Goal: Information Seeking & Learning: Learn about a topic

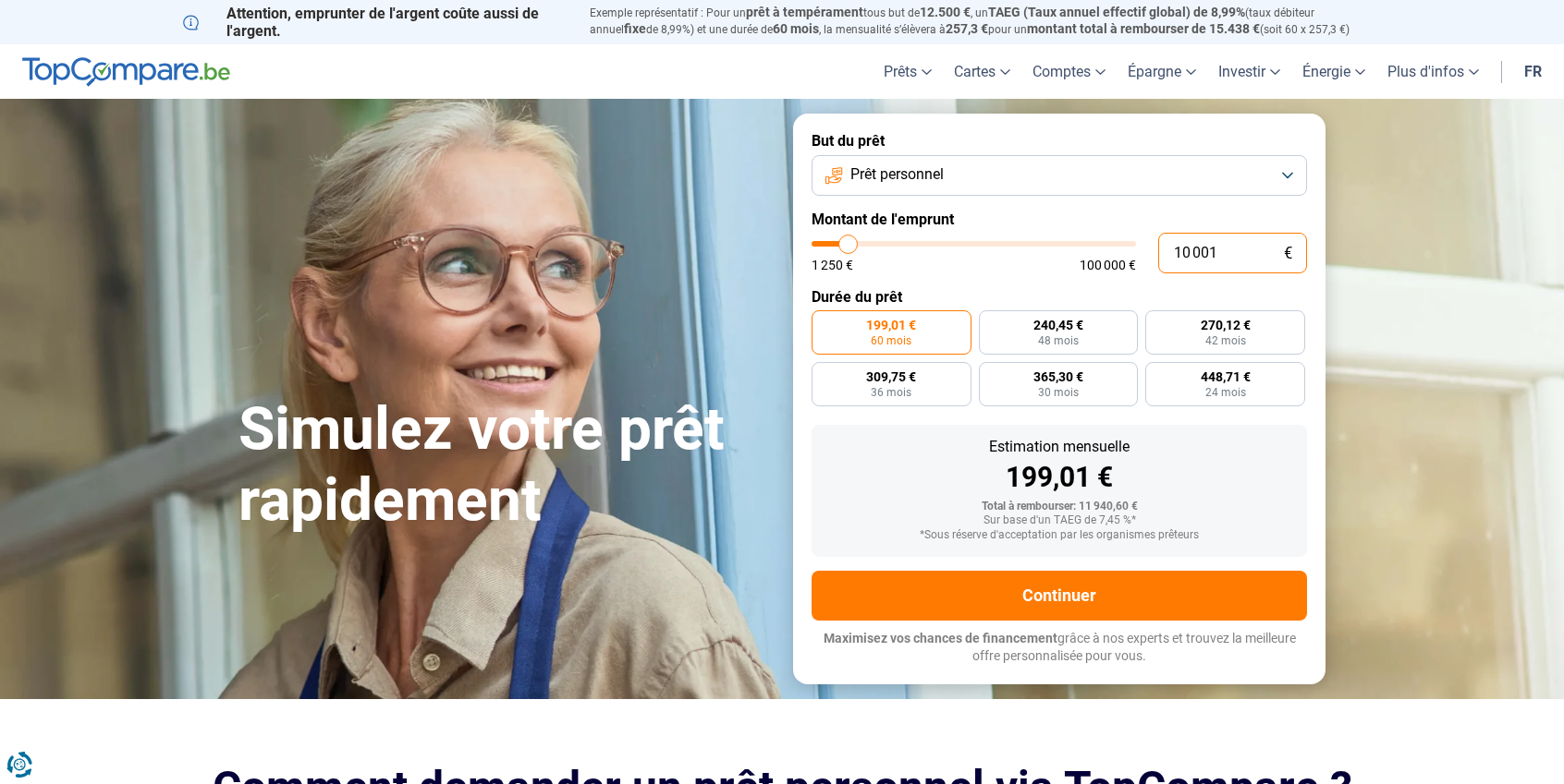
click at [1213, 253] on input "10 001" at bounding box center [1232, 252] width 149 height 40
click at [1234, 247] on input "10 001" at bounding box center [1232, 252] width 149 height 40
click at [1201, 247] on input "10 001" at bounding box center [1232, 252] width 149 height 40
type input "7 750"
type input "7750"
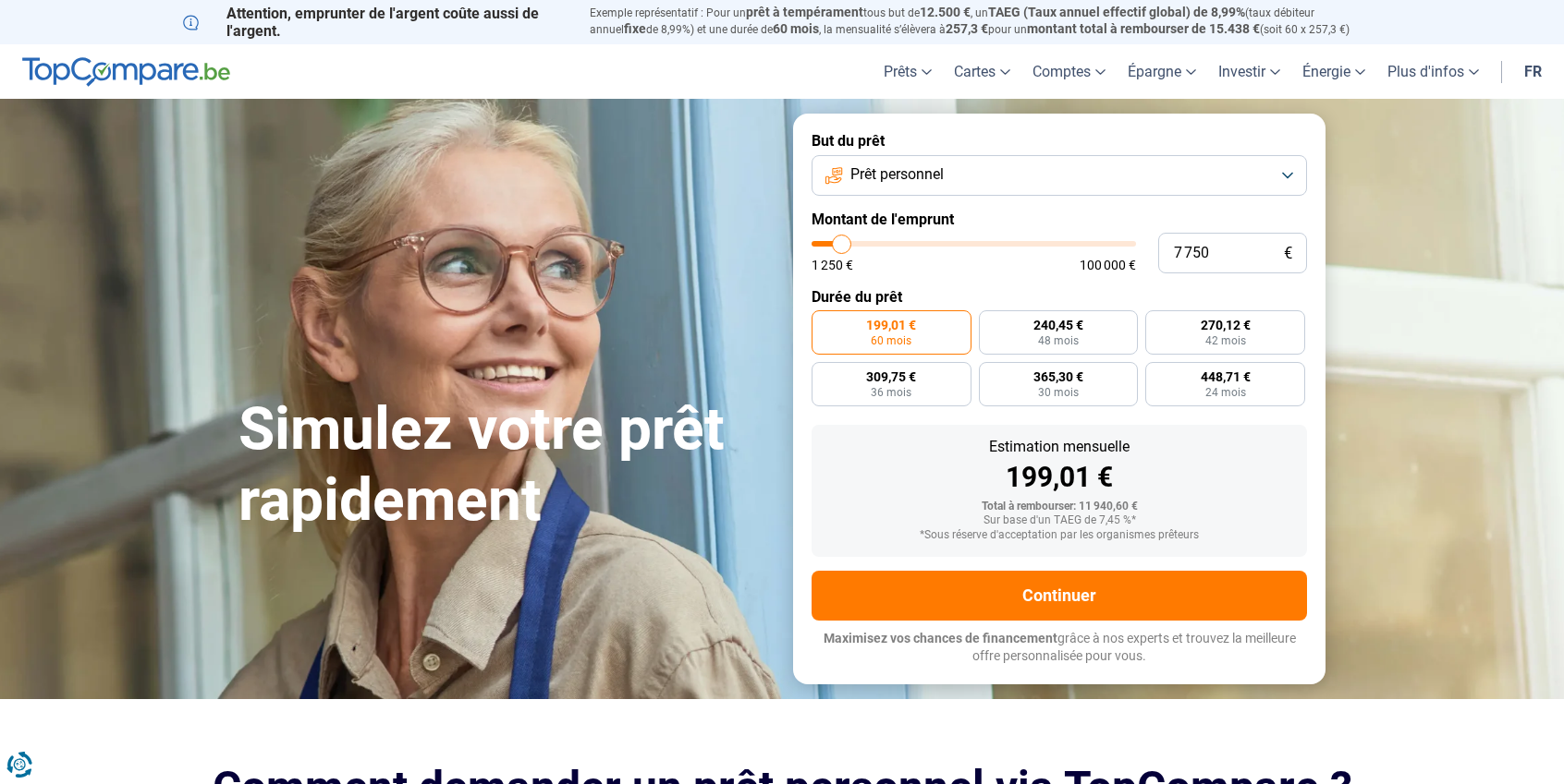
type input "8 750"
type input "8750"
type input "9 750"
type input "9750"
type input "11 000"
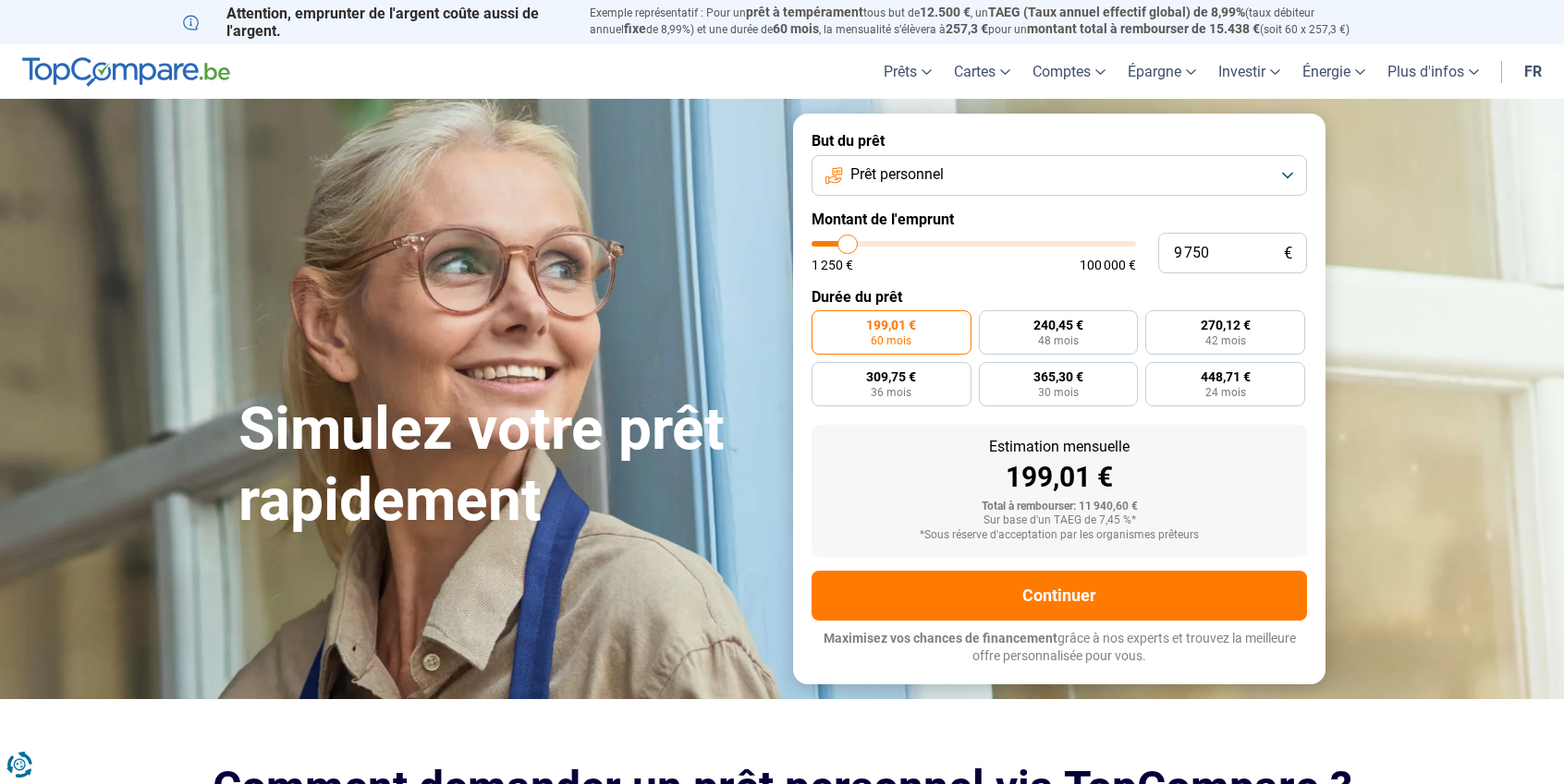
type input "11000"
type input "12 250"
type input "12250"
type input "14 250"
type input "14250"
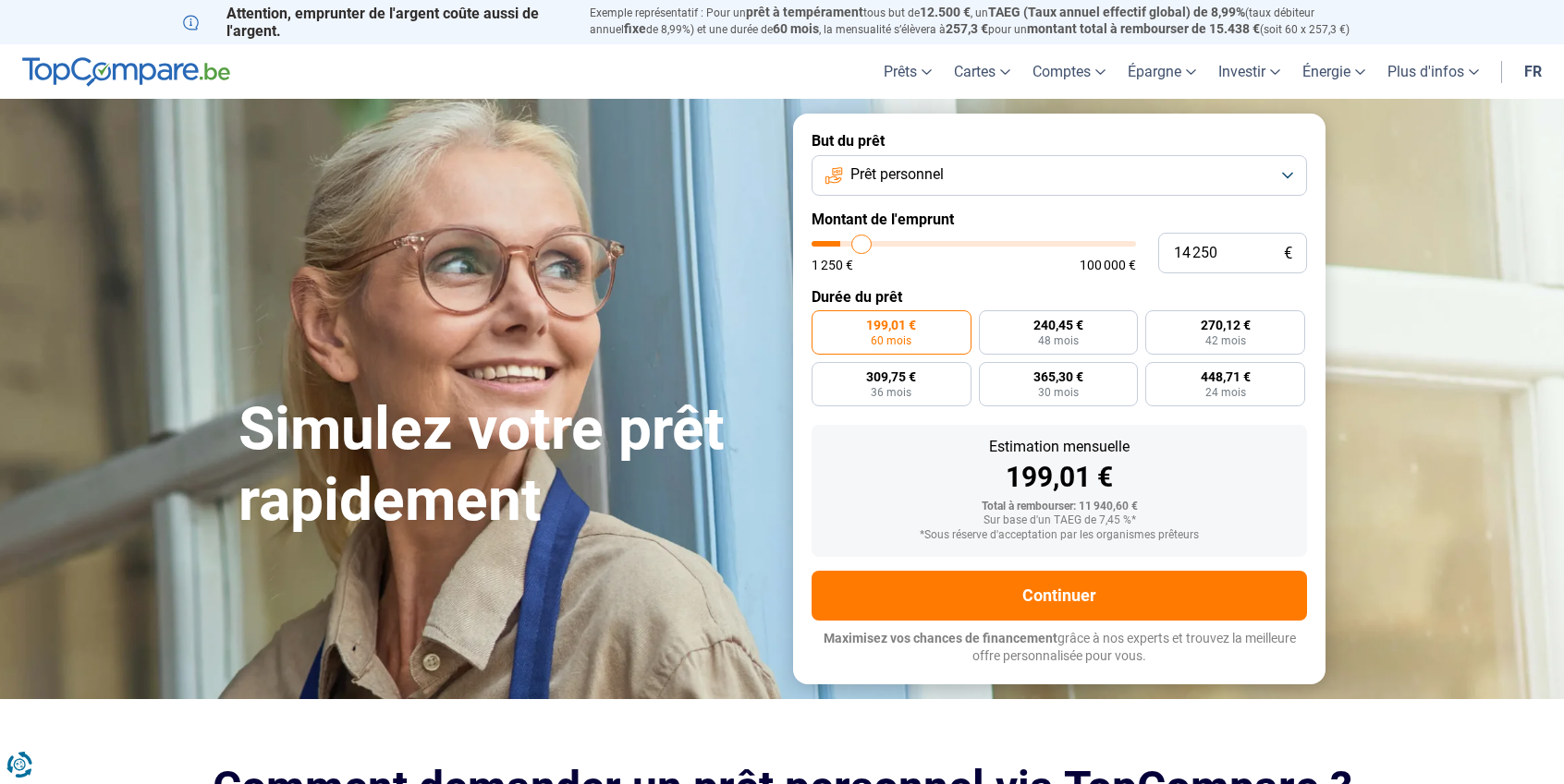
type input "16 500"
type input "16500"
type input "18 500"
type input "18500"
type input "21 250"
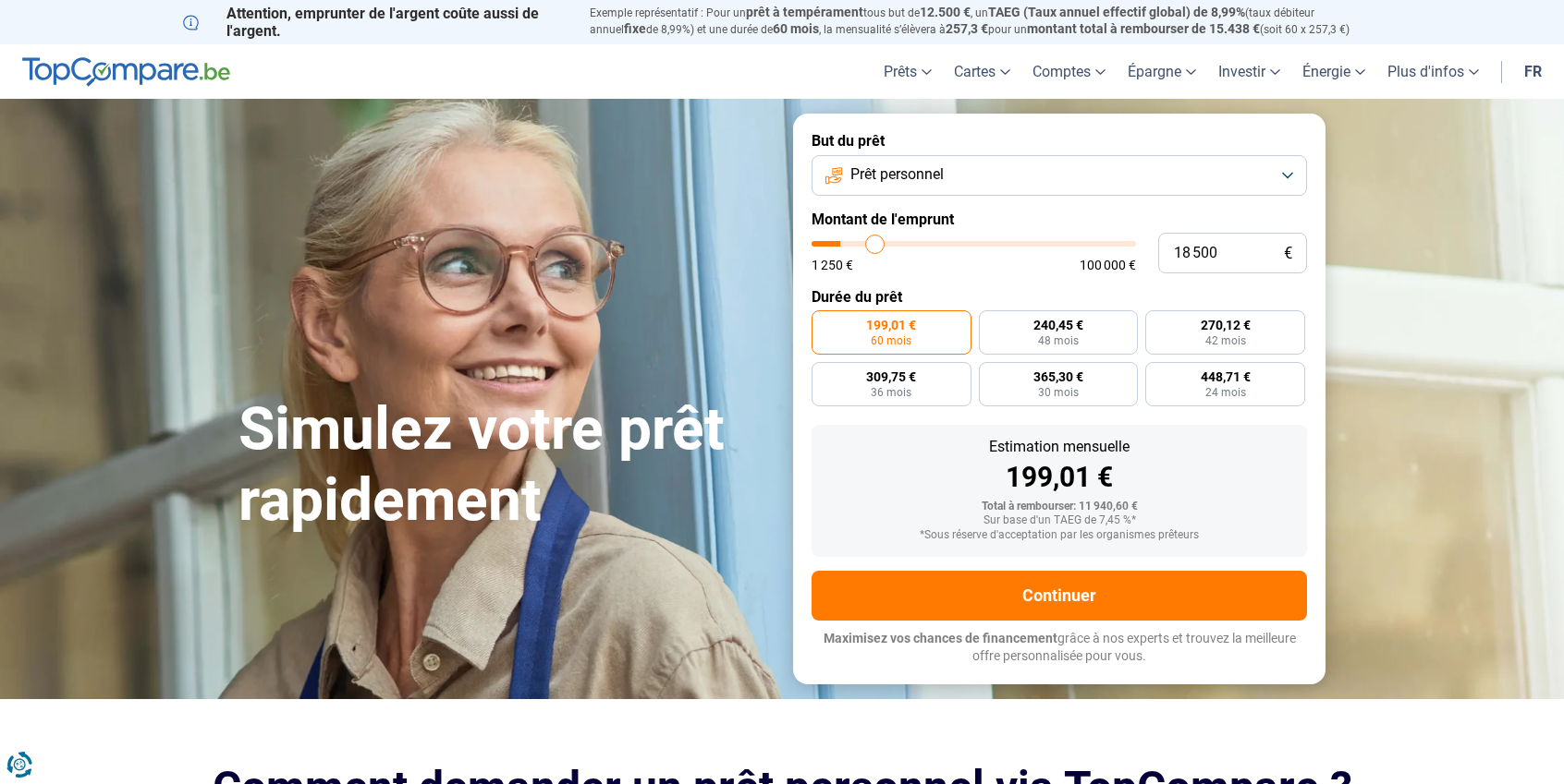
type input "21250"
type input "22 750"
type input "22750"
type input "24 500"
type input "24500"
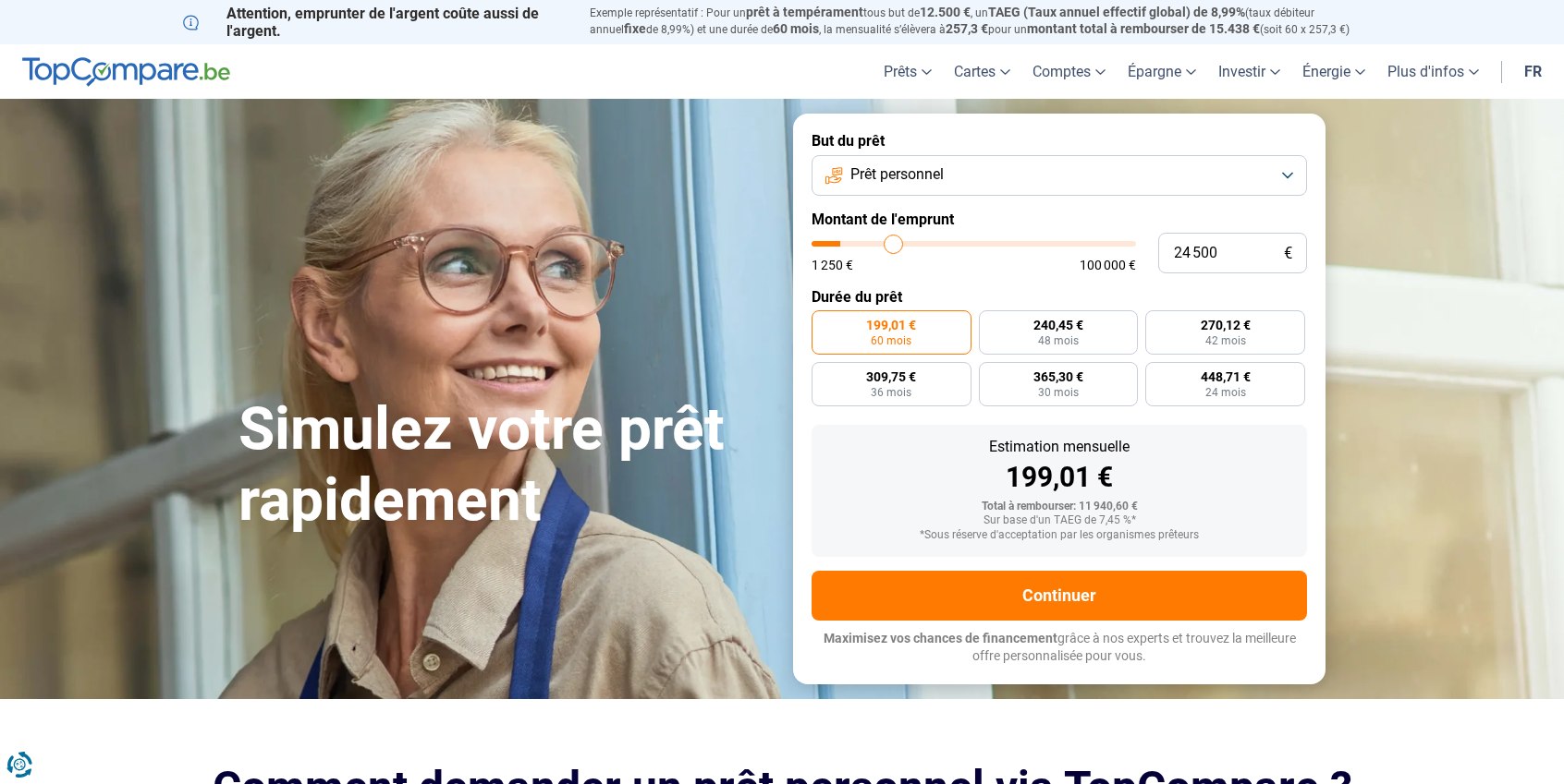
type input "26 500"
type input "26500"
type input "28 500"
type input "28500"
type input "30 000"
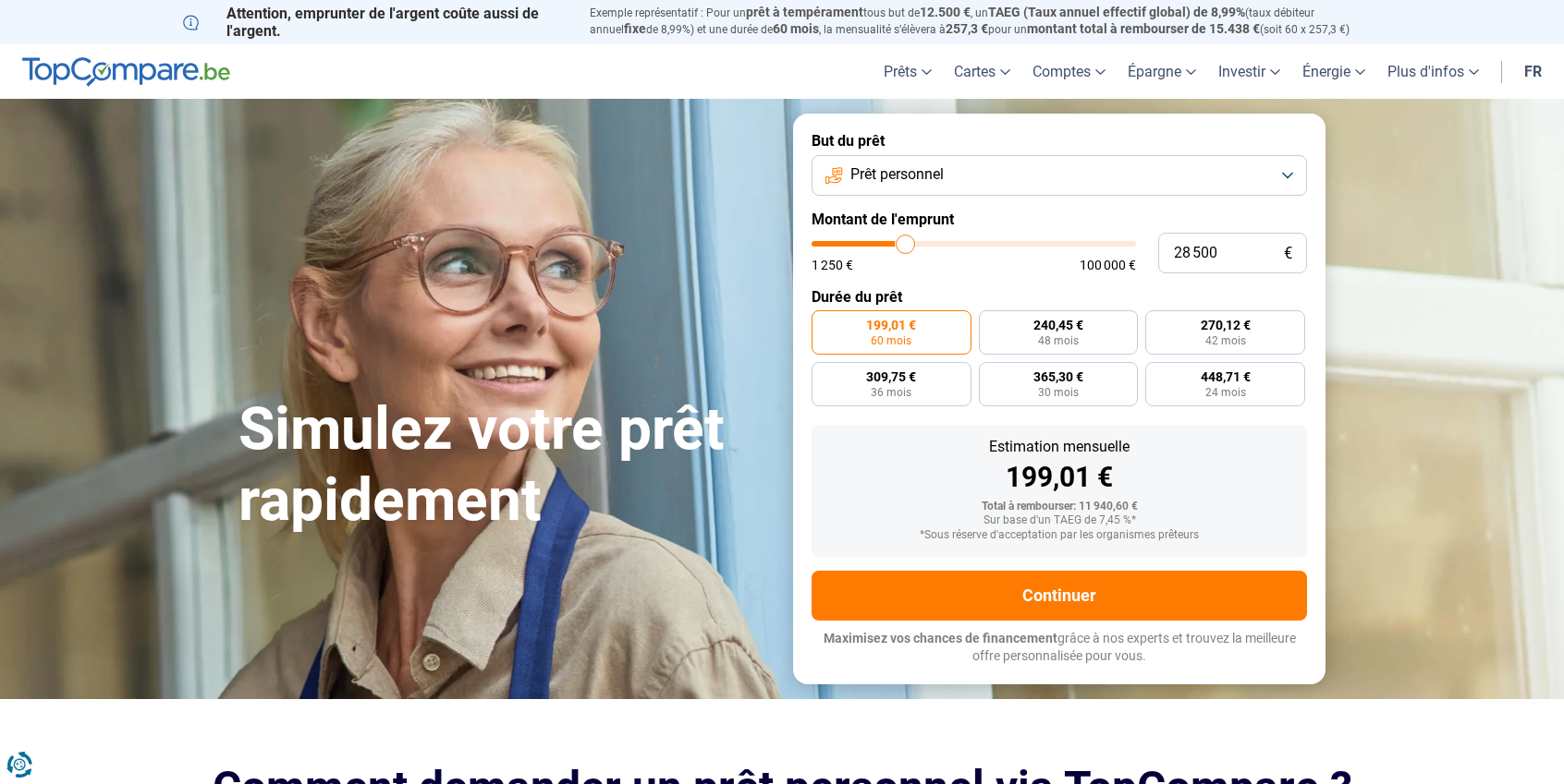
type input "30000"
type input "31 250"
type input "31250"
type input "32 750"
type input "32750"
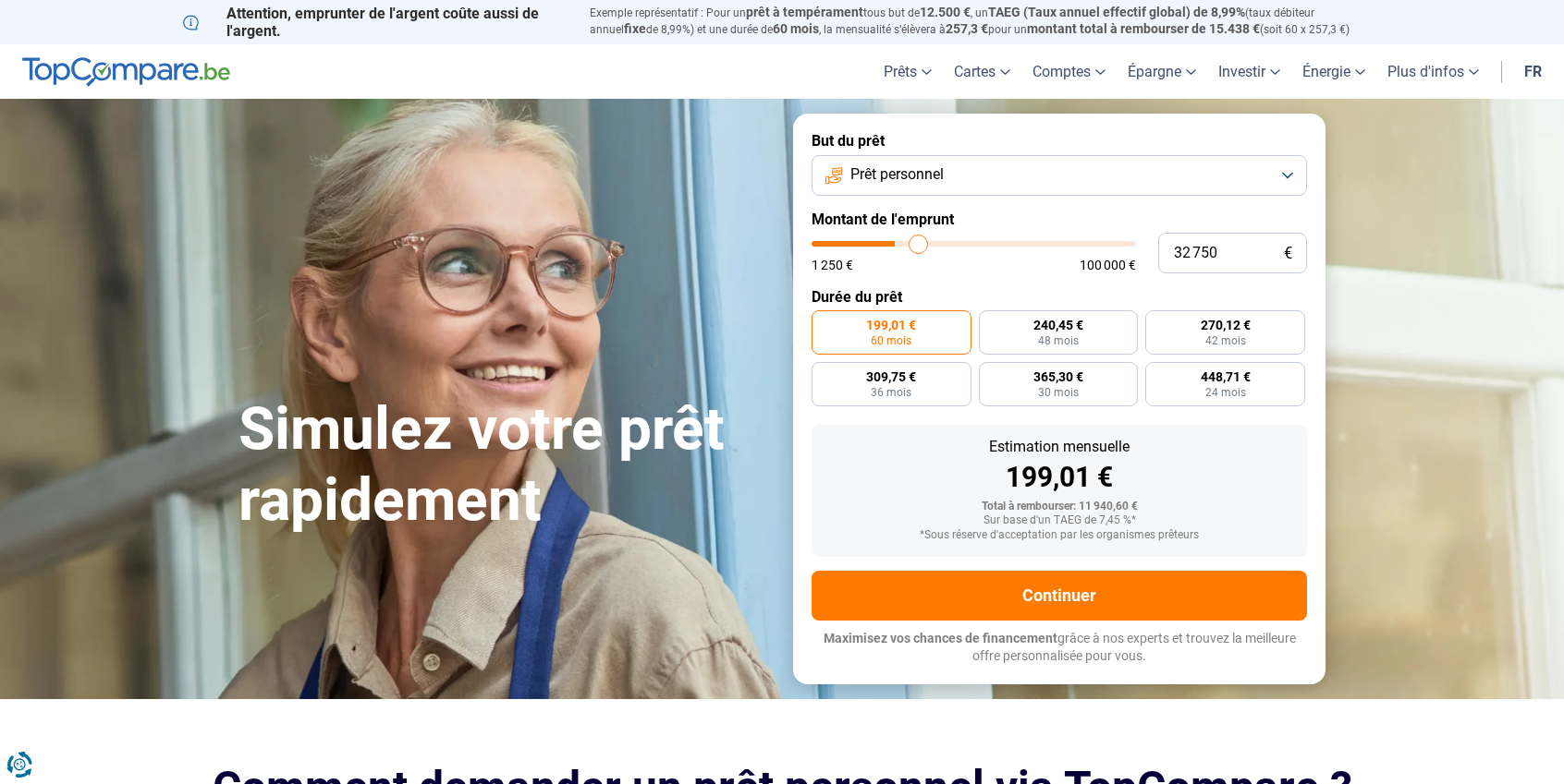
type input "33 250"
type input "33250"
type input "34 000"
type input "34000"
type input "35 500"
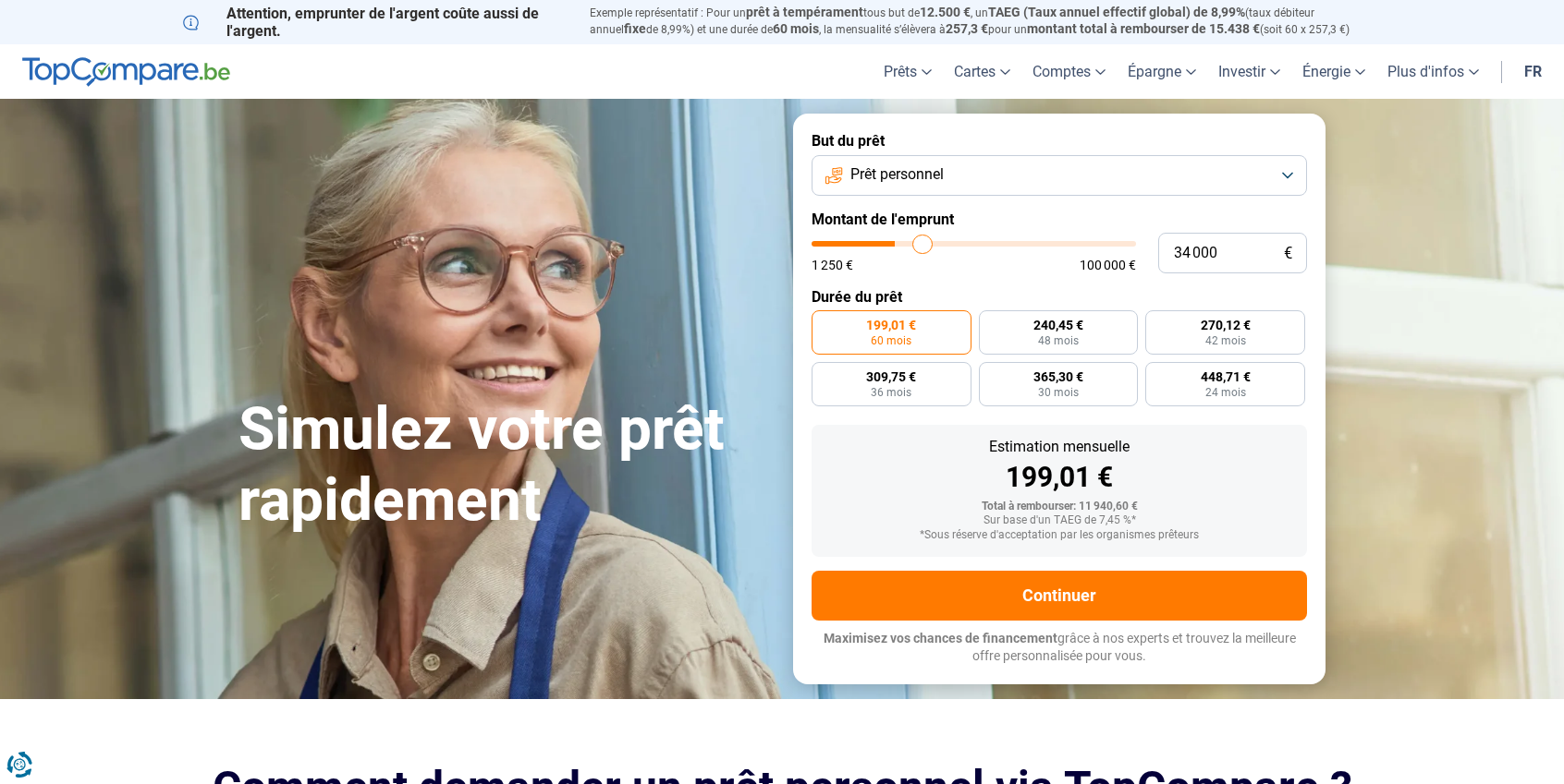
type input "35500"
type input "35 750"
type input "35750"
type input "34 750"
type input "34750"
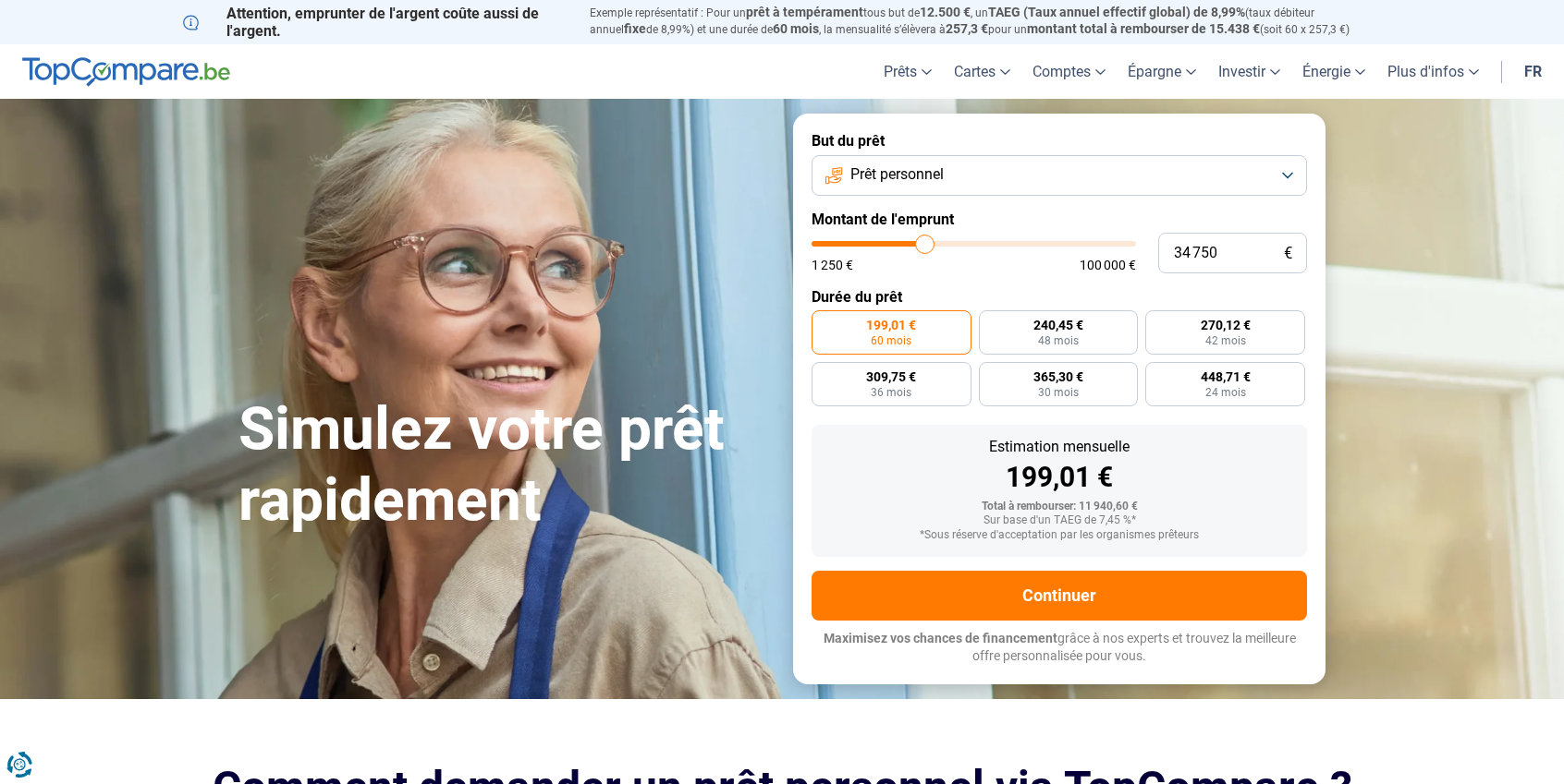
type input "34 000"
type input "34000"
type input "32 750"
type input "32750"
type input "31 500"
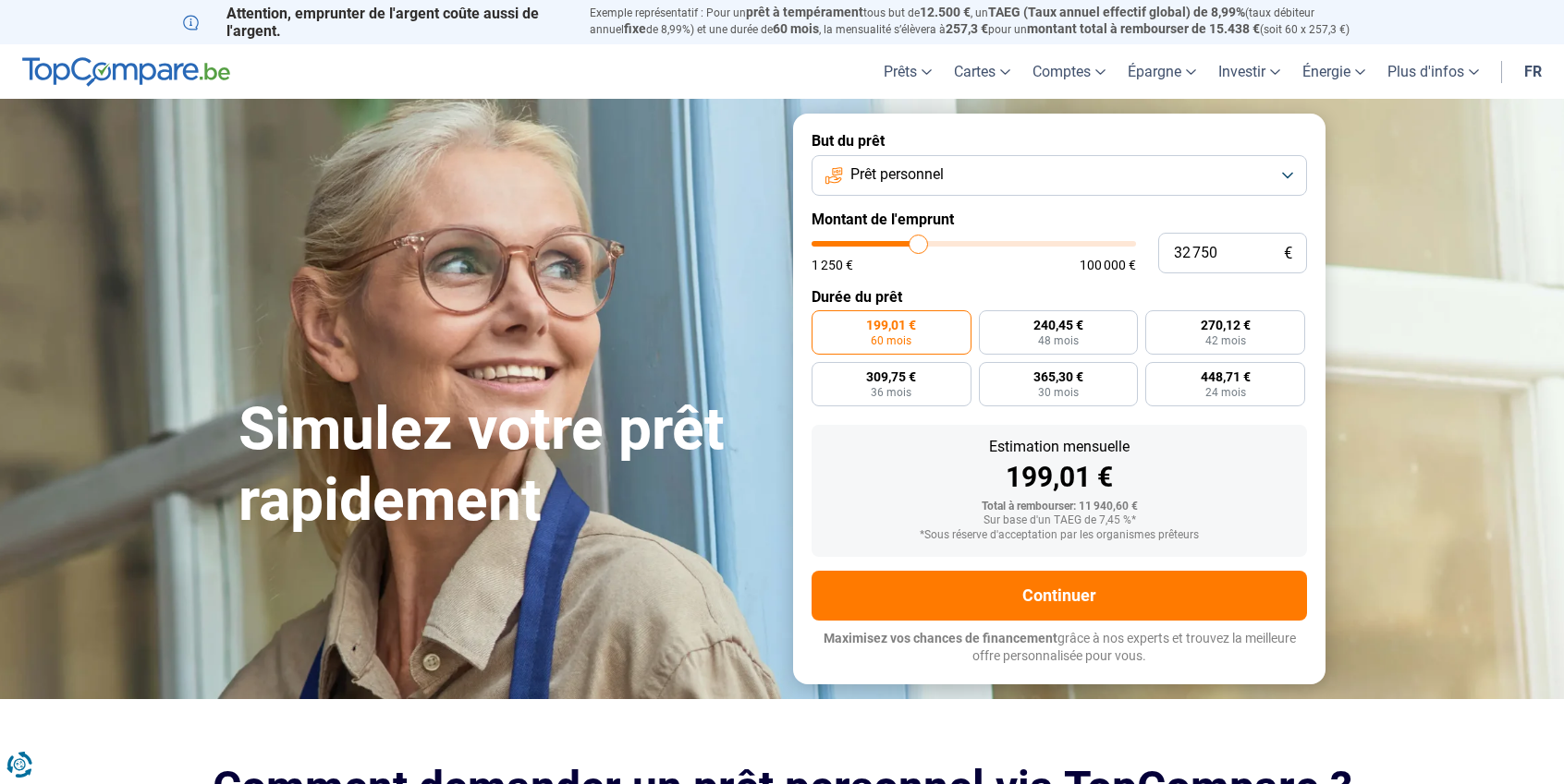
type input "31500"
type input "31 000"
type input "31000"
type input "30 500"
type input "30500"
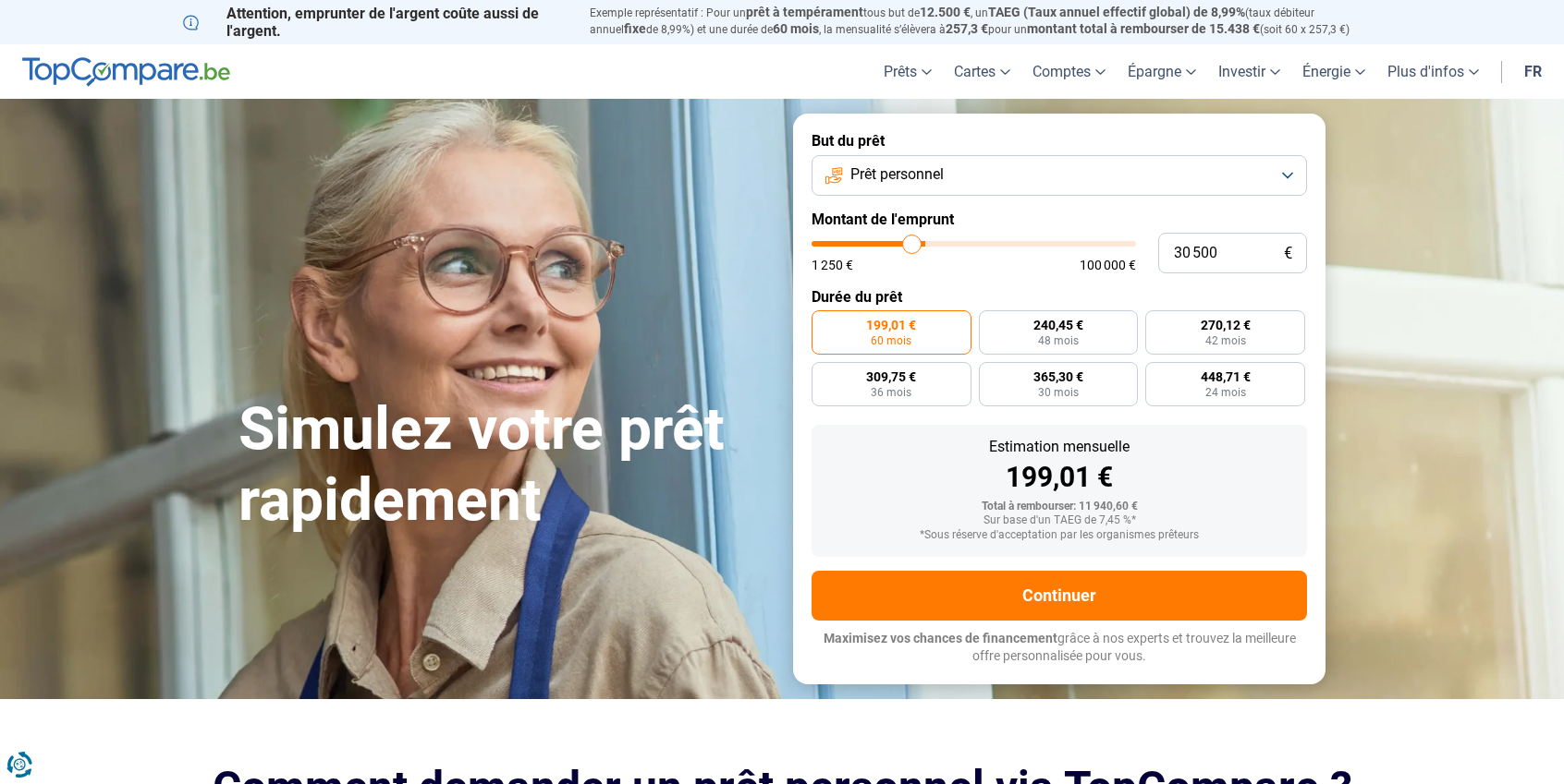
type input "30 000"
type input "30000"
type input "29 500"
type input "29500"
type input "28 750"
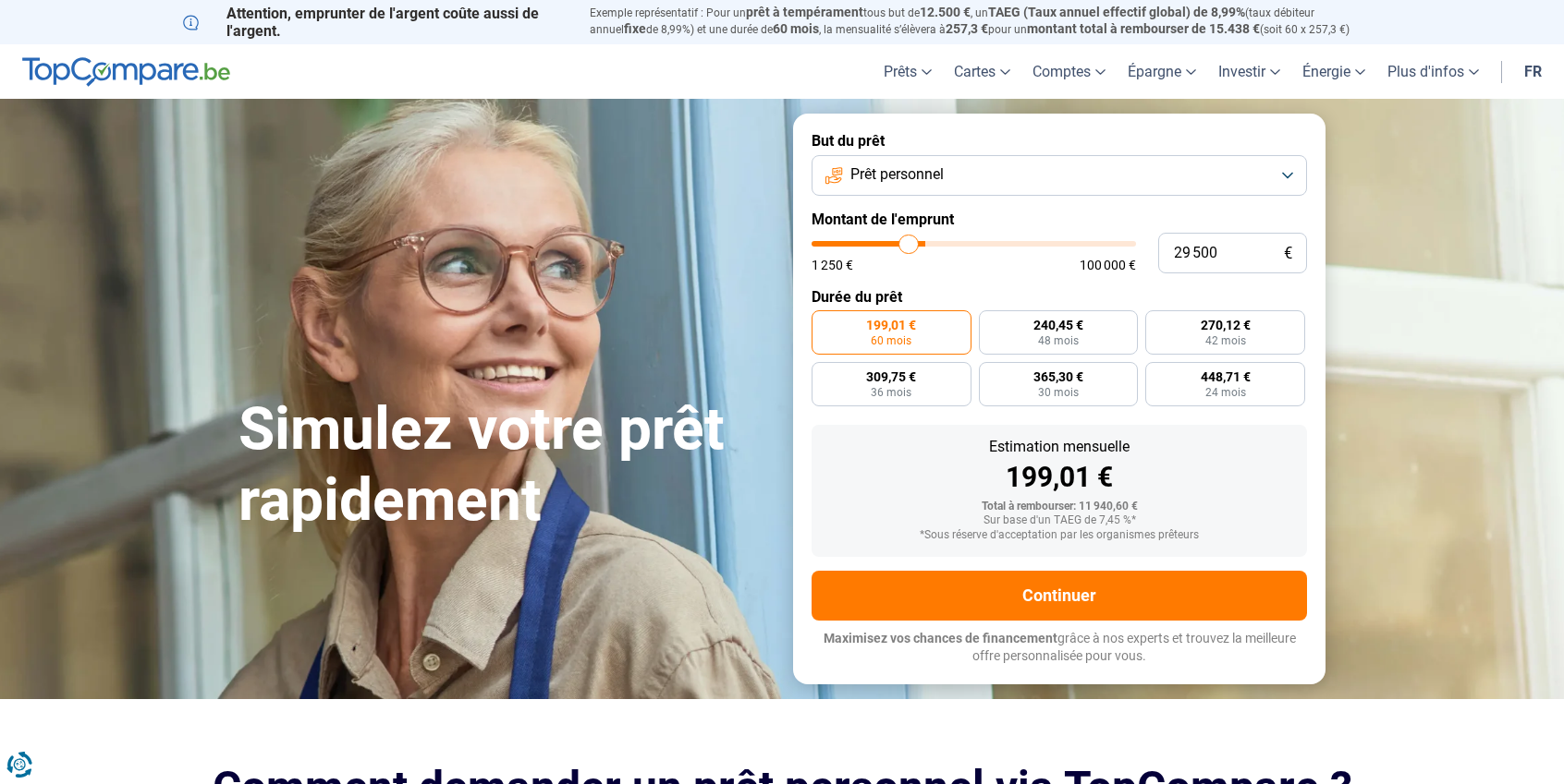
type input "28750"
type input "27 250"
type input "27250"
type input "26 000"
type input "26000"
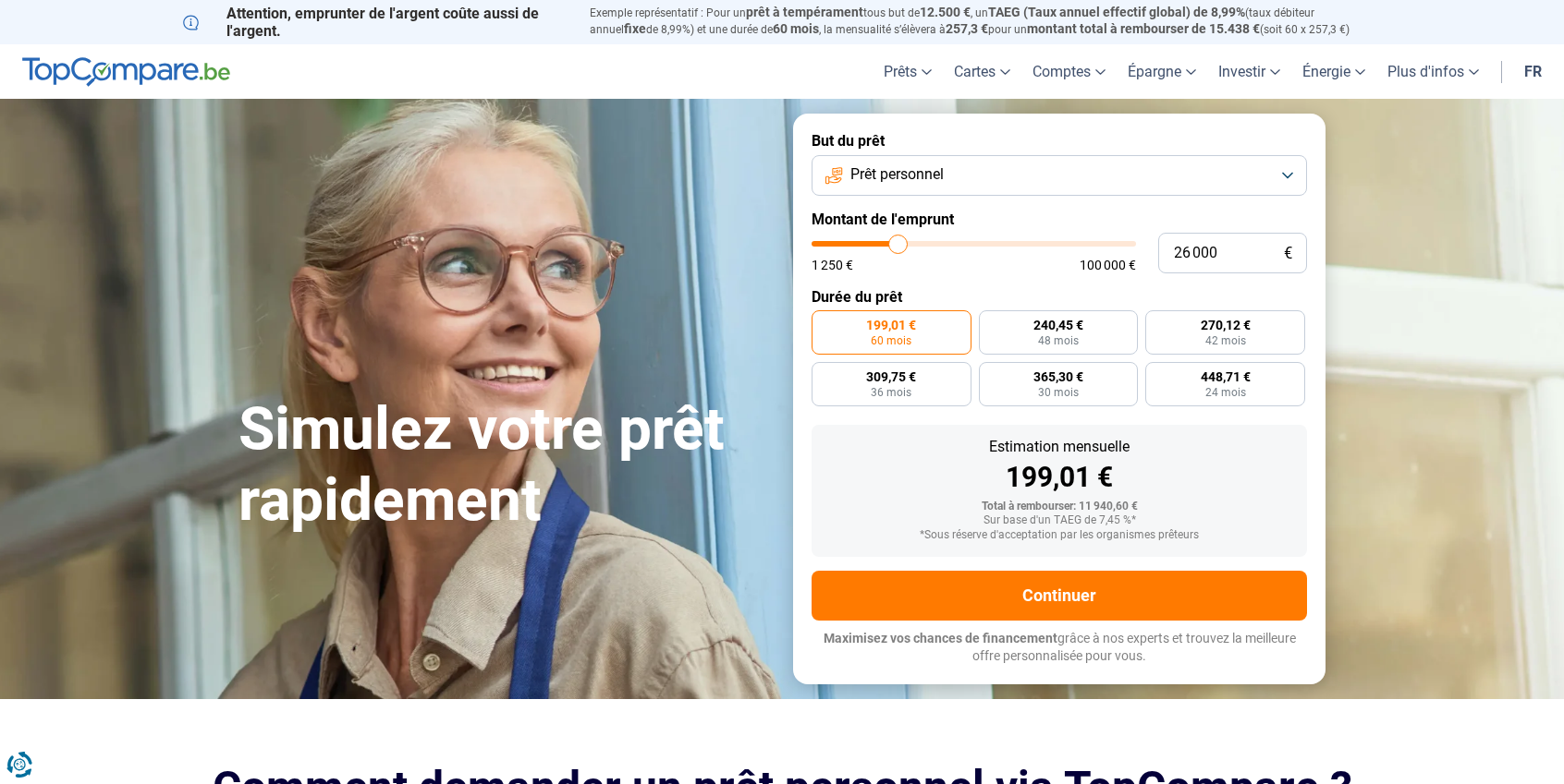
type input "25 500"
type input "25500"
type input "25 000"
type input "25000"
type input "24 250"
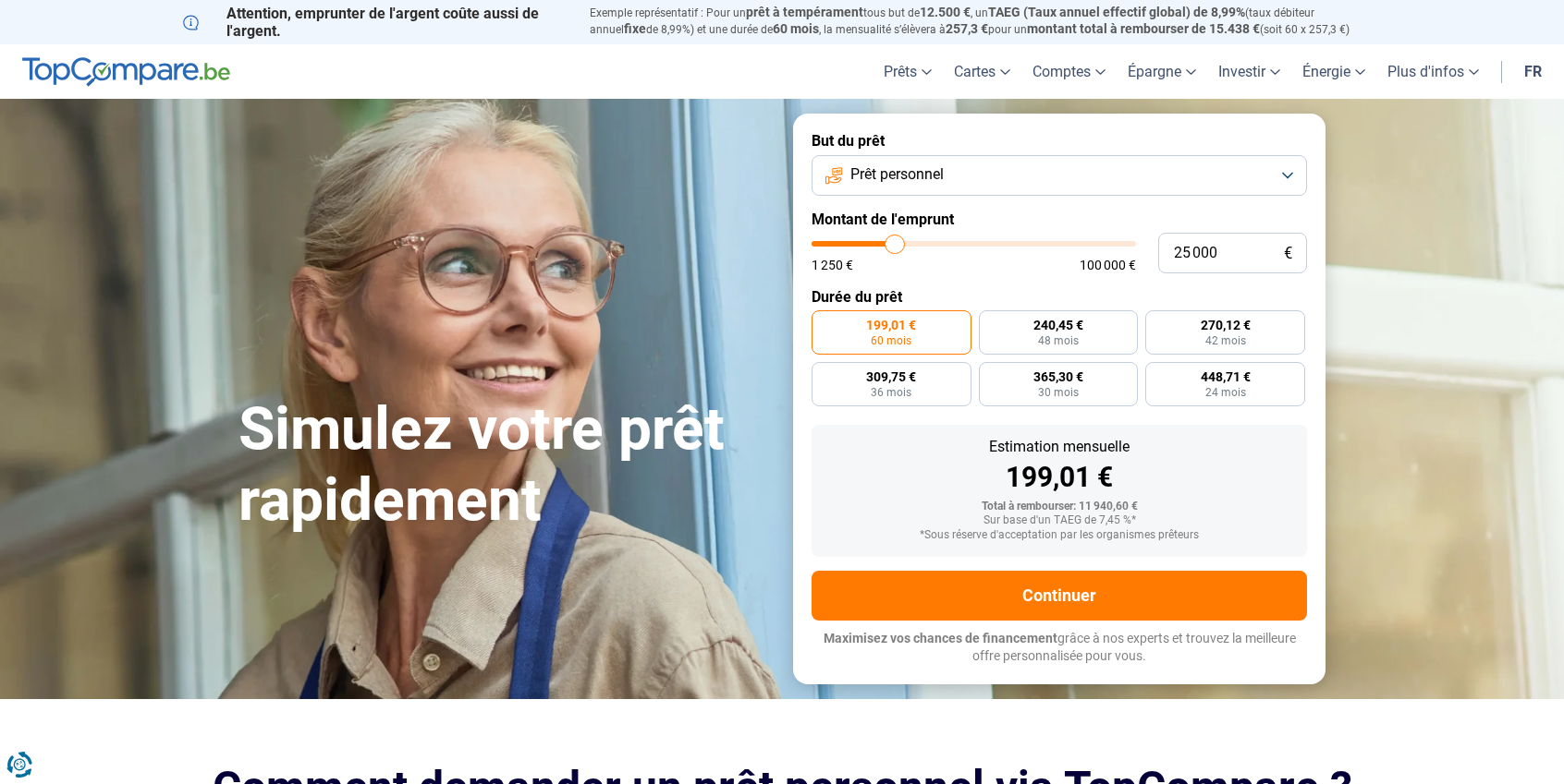
type input "24250"
type input "23 750"
type input "23750"
type input "22 500"
type input "22500"
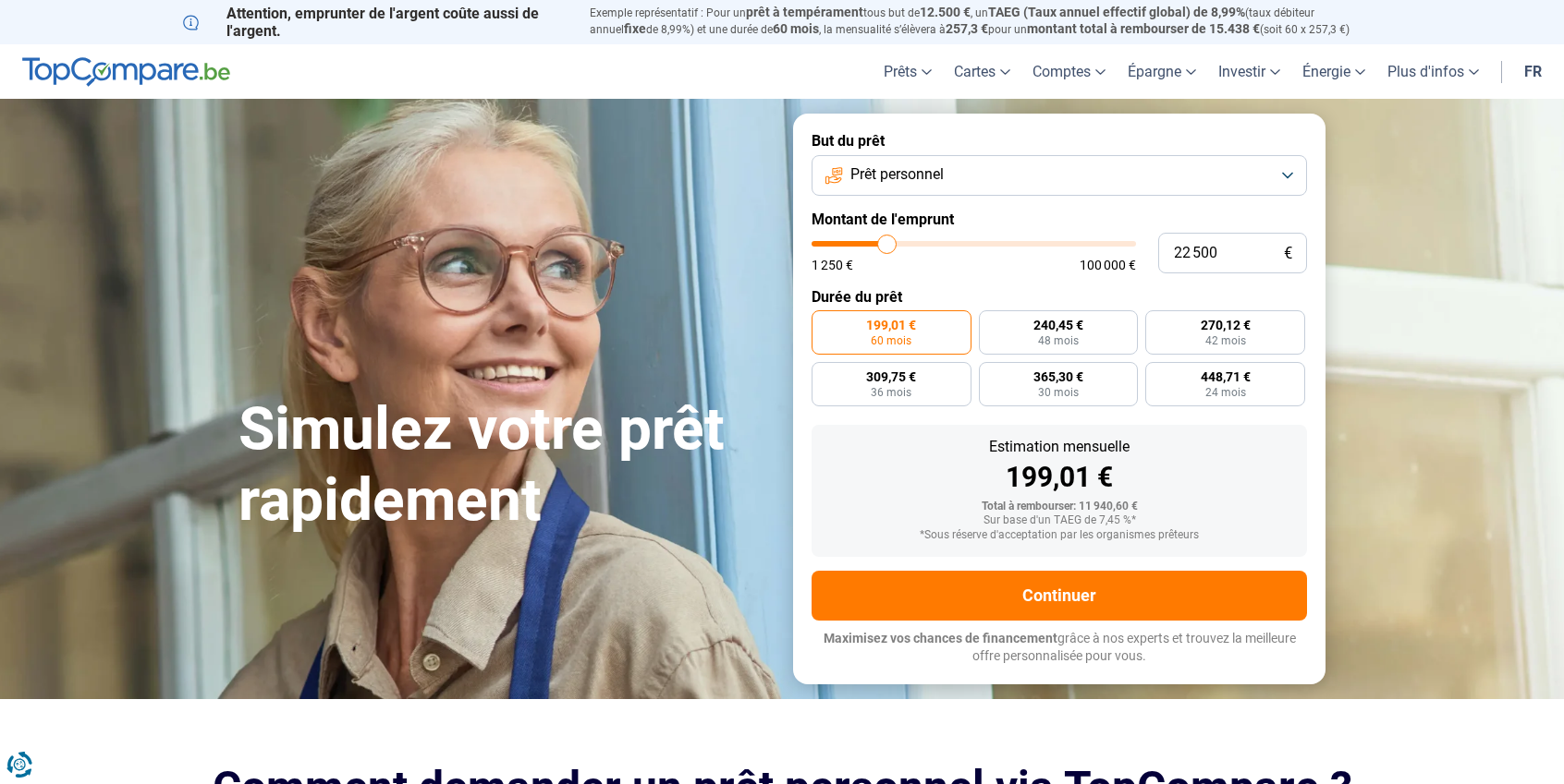
type input "21 250"
type input "21250"
type input "20 000"
type input "20000"
type input "18 250"
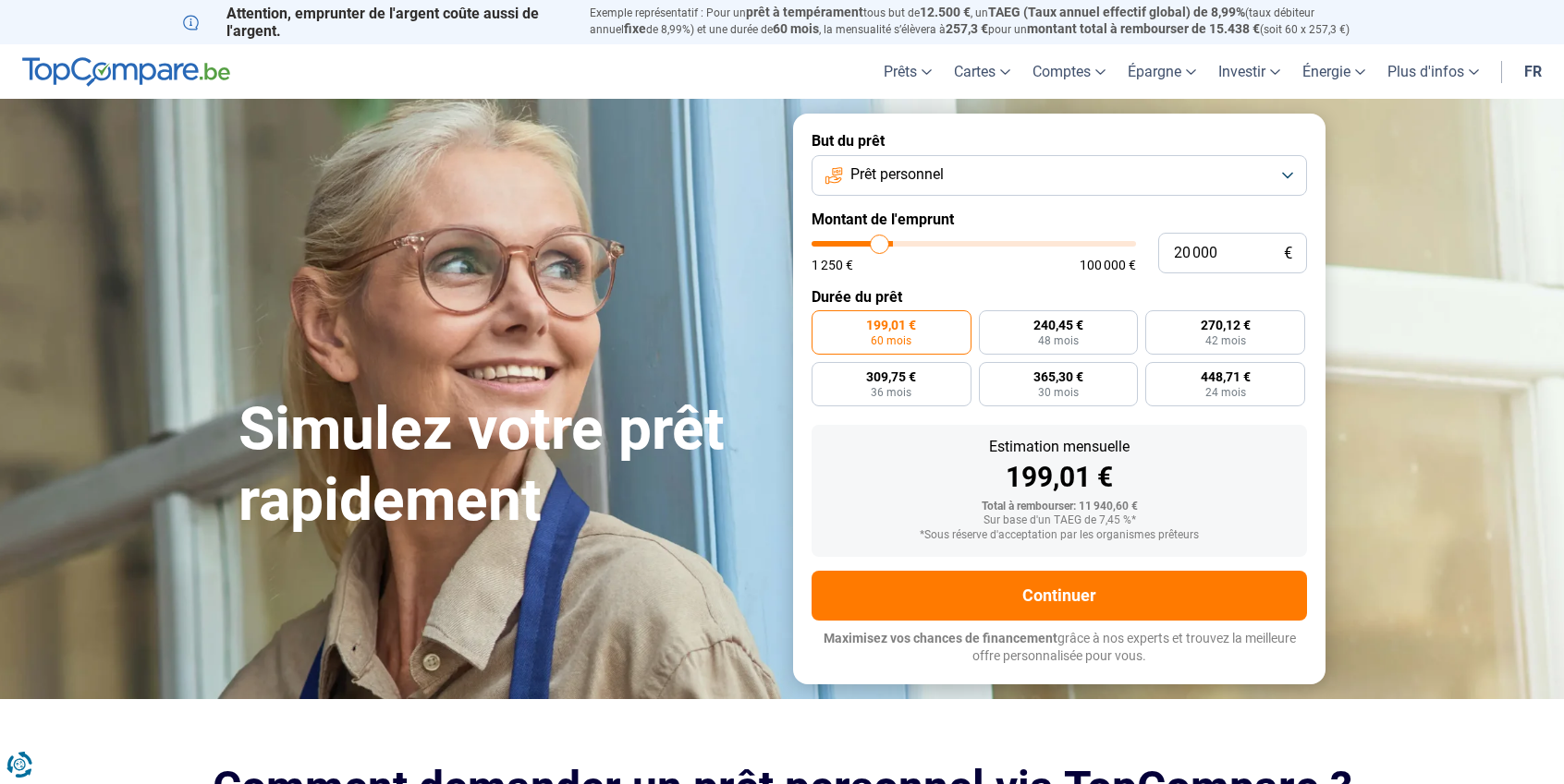
type input "18250"
type input "17 250"
type input "17250"
type input "16 750"
type input "16750"
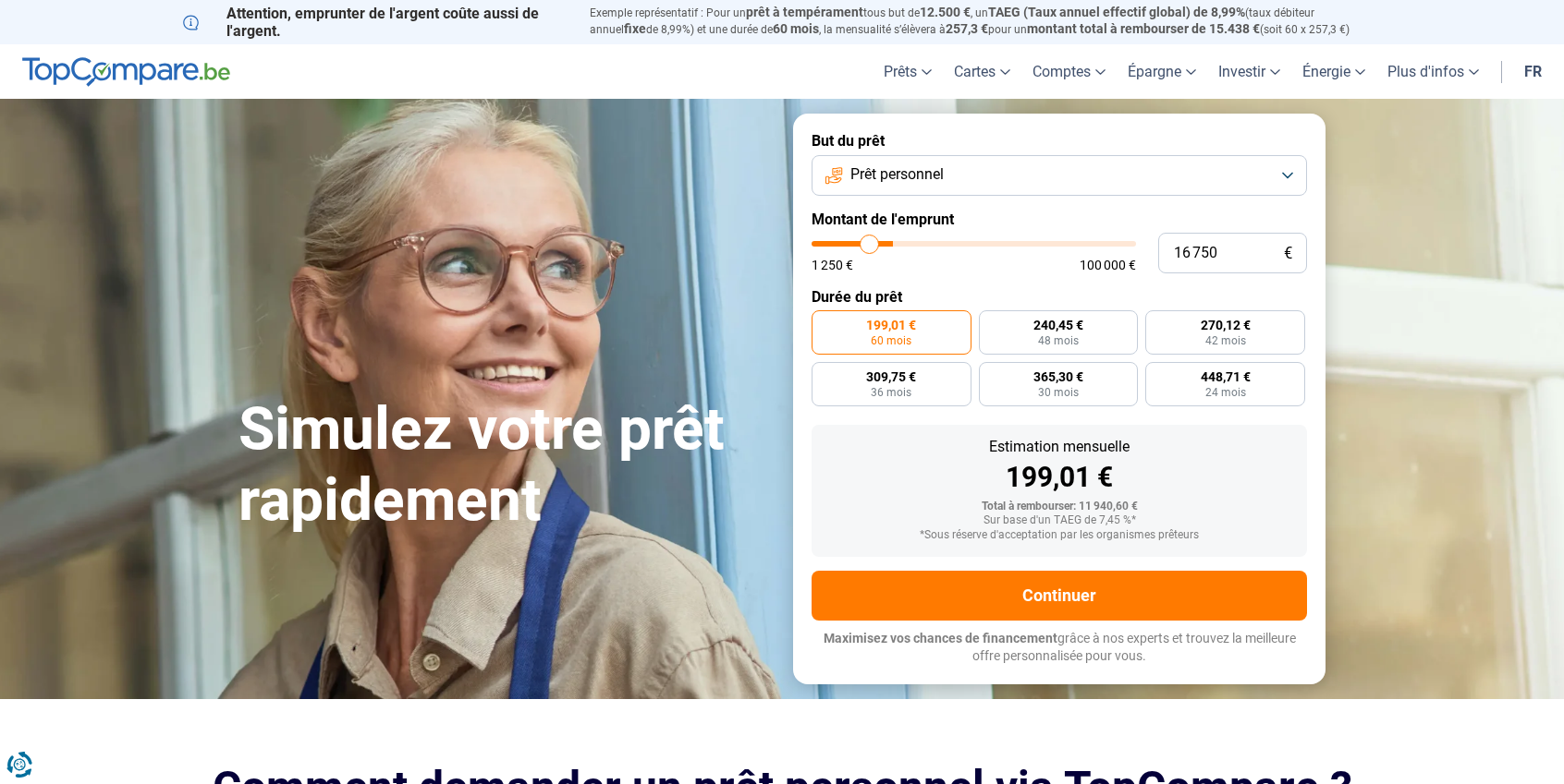
type input "15 750"
type input "15750"
type input "15 250"
type input "15250"
type input "14 250"
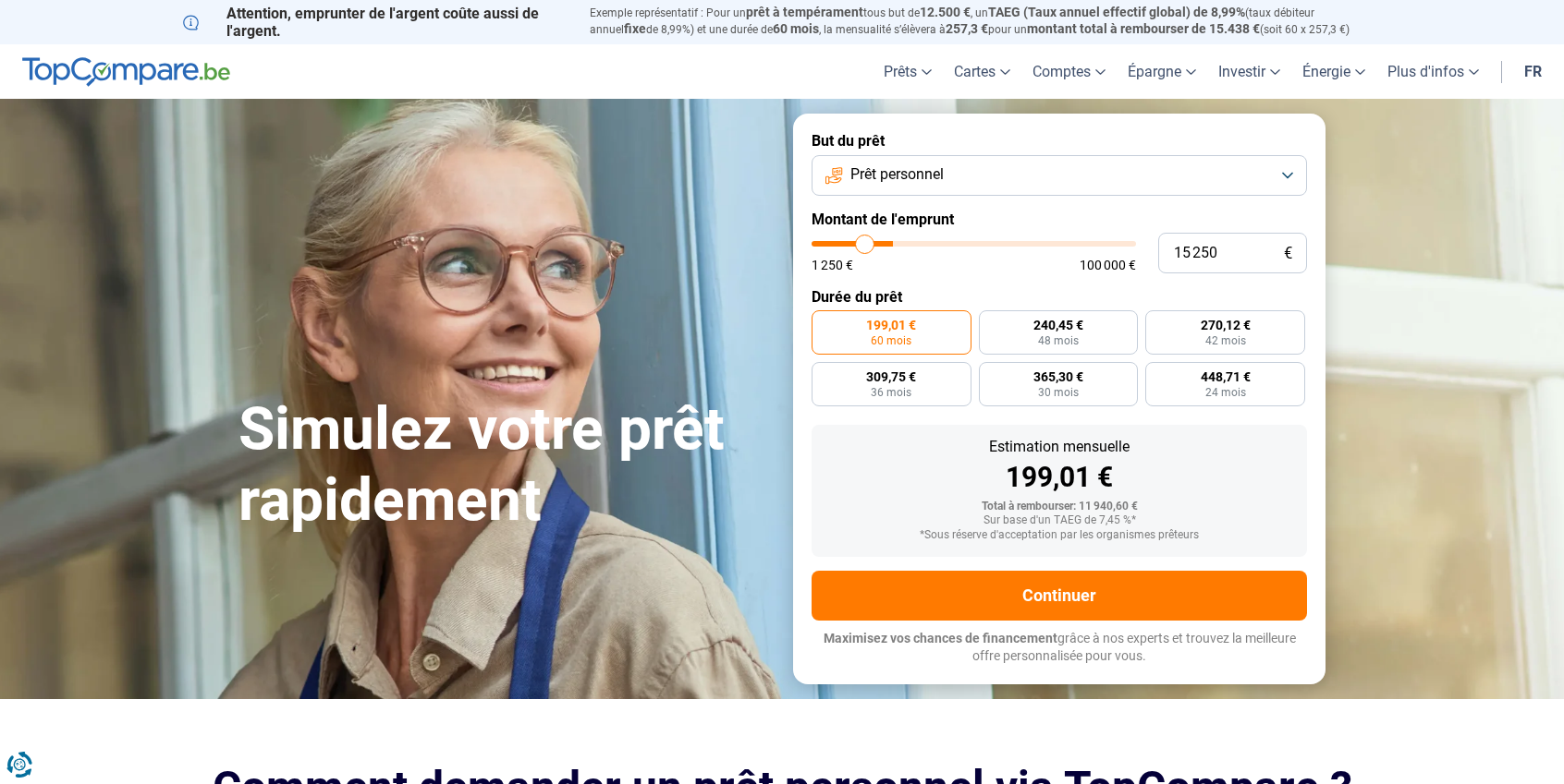
type input "14250"
type input "13 250"
type input "13250"
type input "12 500"
type input "12500"
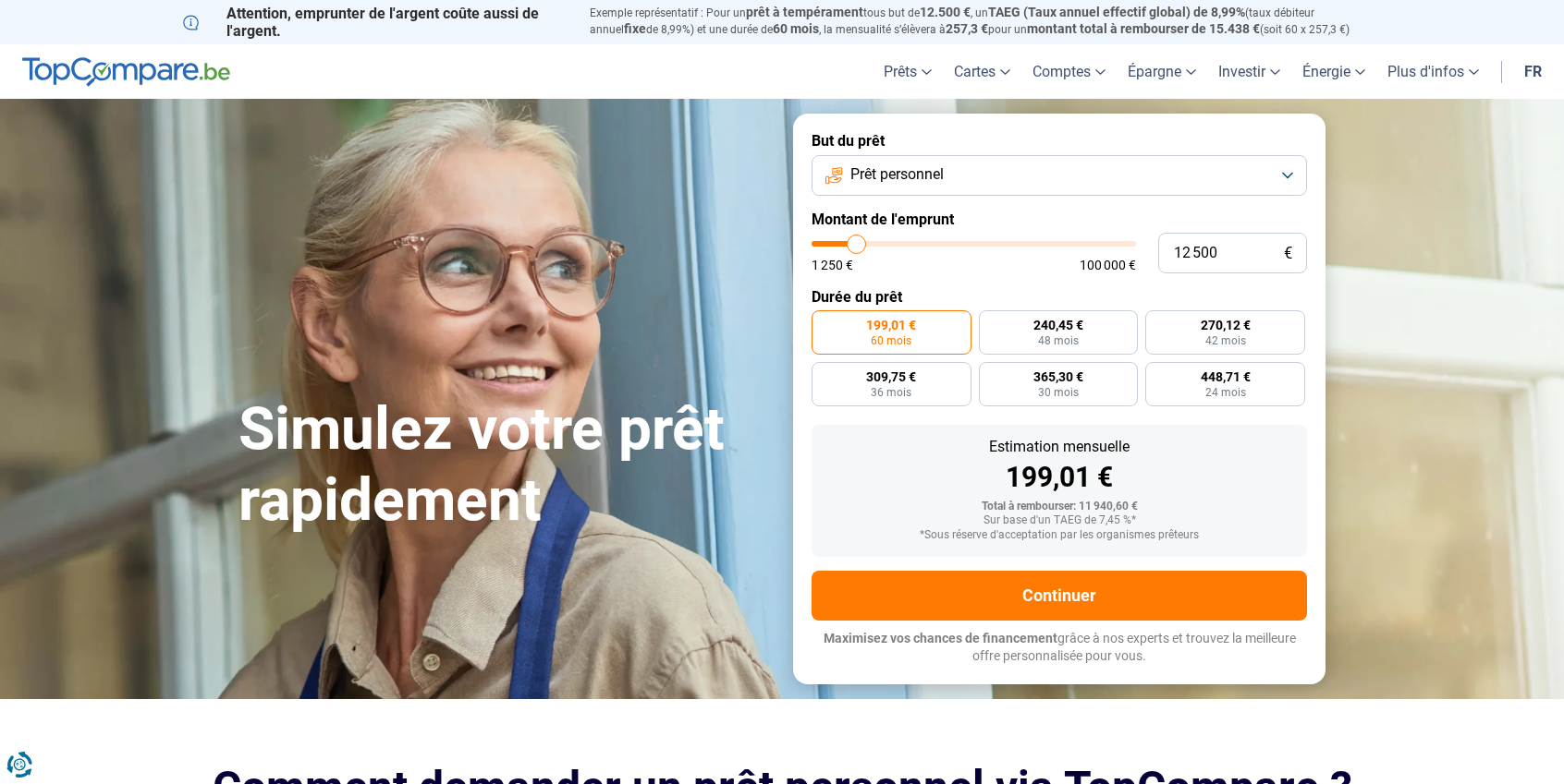
type input "12 000"
type input "12000"
type input "10 750"
type input "10750"
type input "10 500"
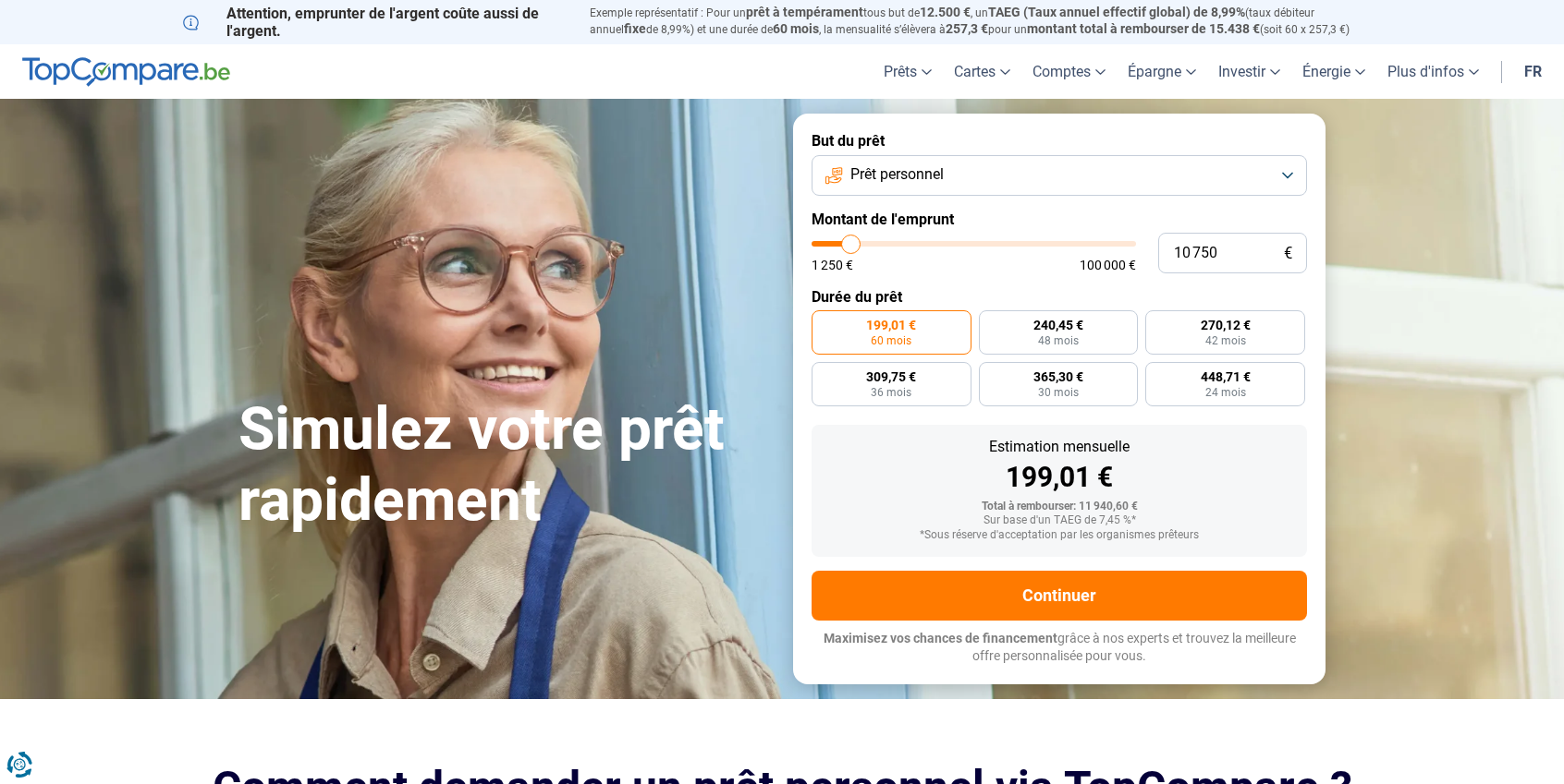
type input "10500"
type input "10 250"
type input "10250"
type input "10 750"
type input "10750"
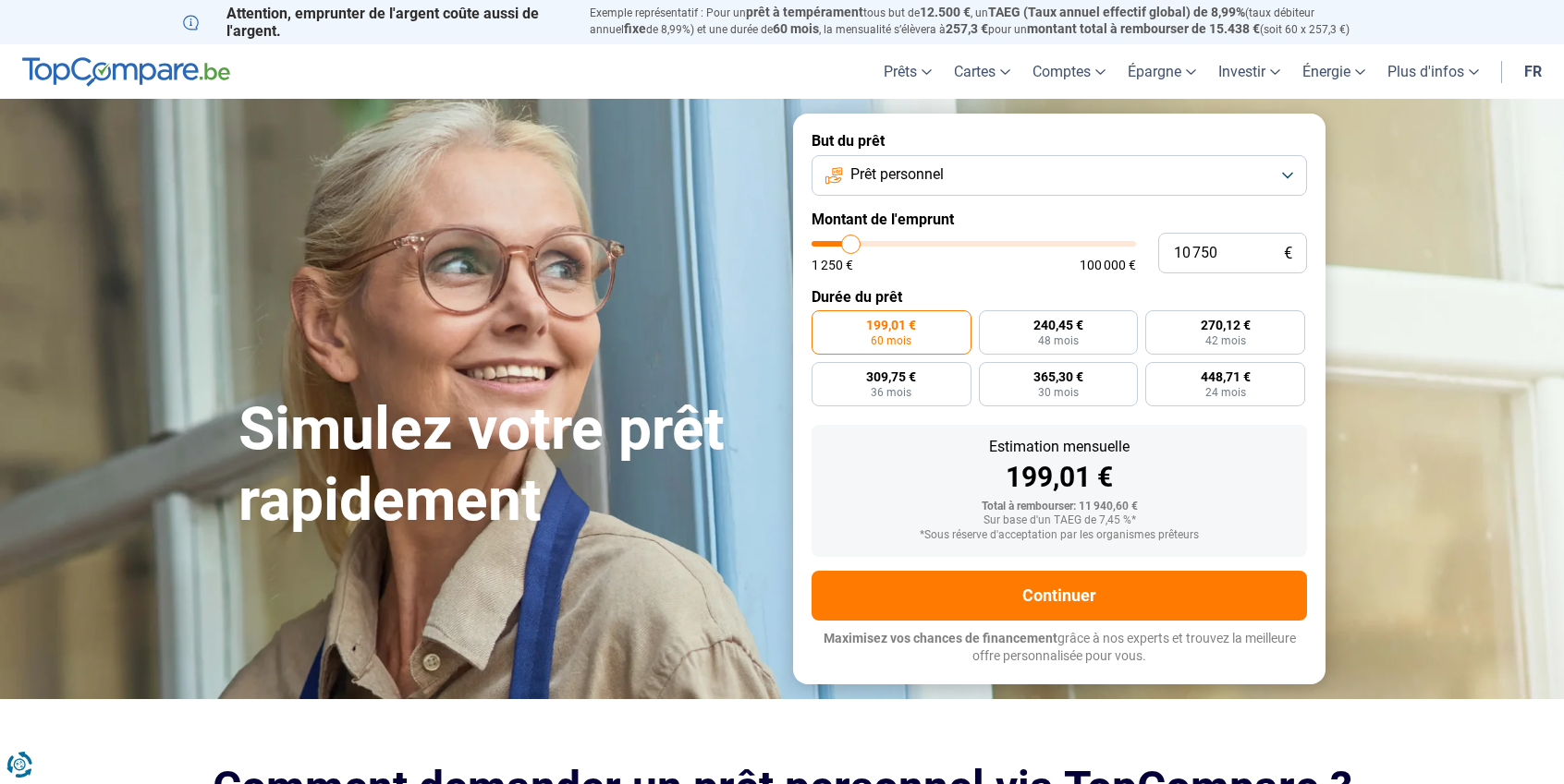
type input "10 500"
type input "10500"
type input "10 250"
type input "10250"
type input "9 250"
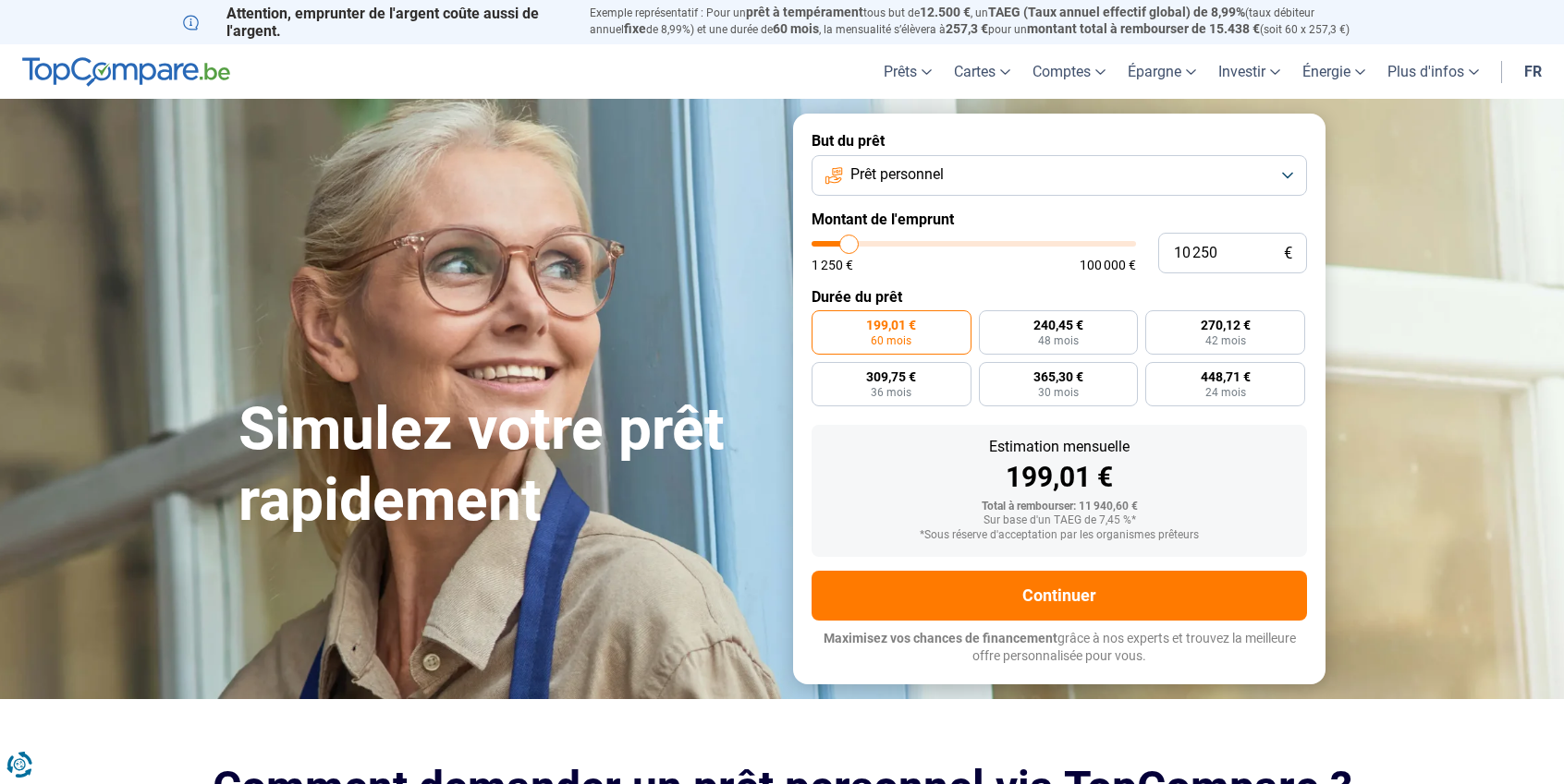
type input "9250"
type input "9 000"
type input "9000"
type input "8 750"
type input "8750"
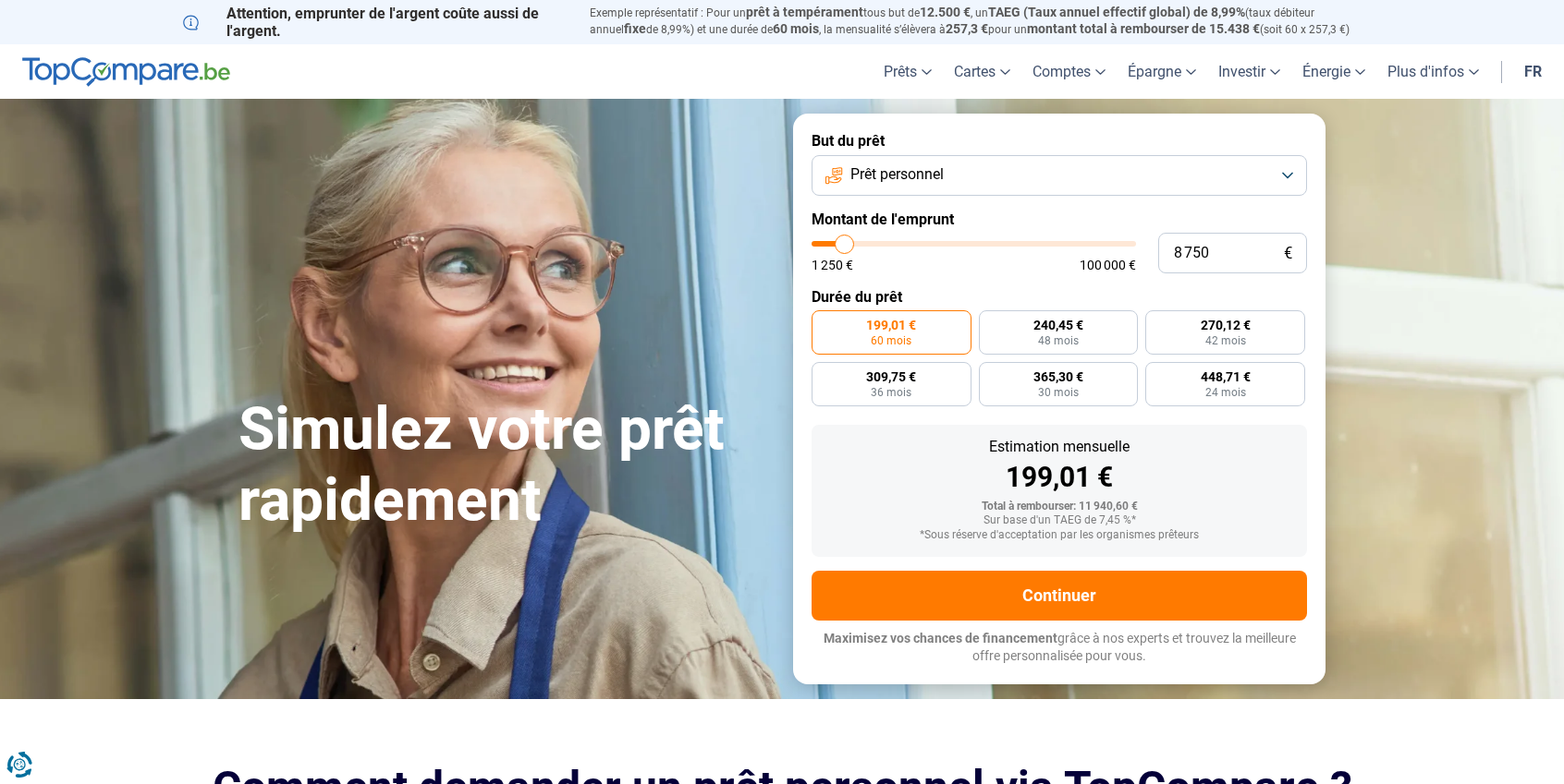
type input "9 250"
type input "9250"
type input "9 000"
type input "9000"
click at [845, 246] on input "range" at bounding box center [973, 244] width 324 height 6
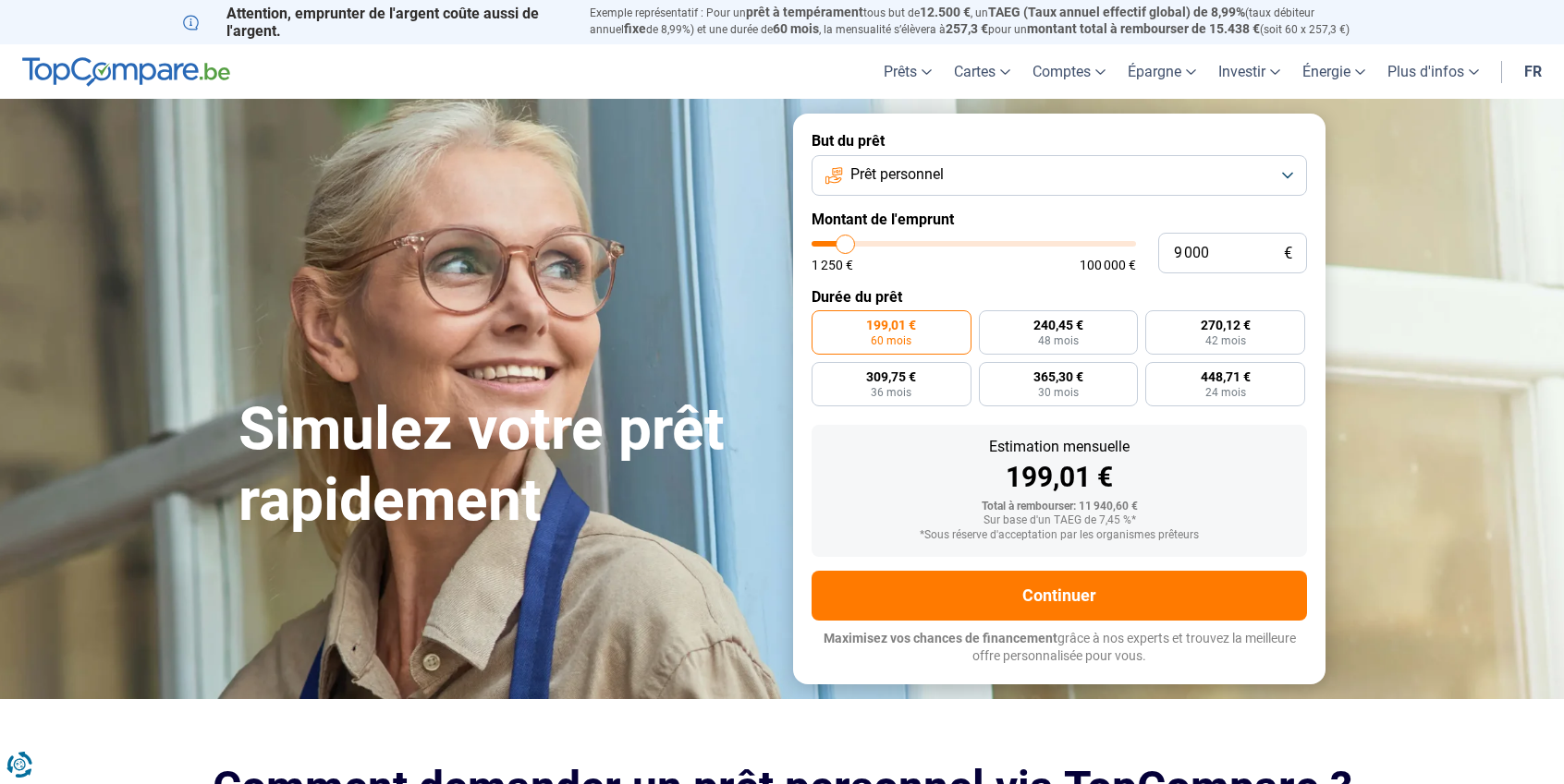
radio input "true"
type input "8 750"
type input "8750"
type input "8 250"
type input "8250"
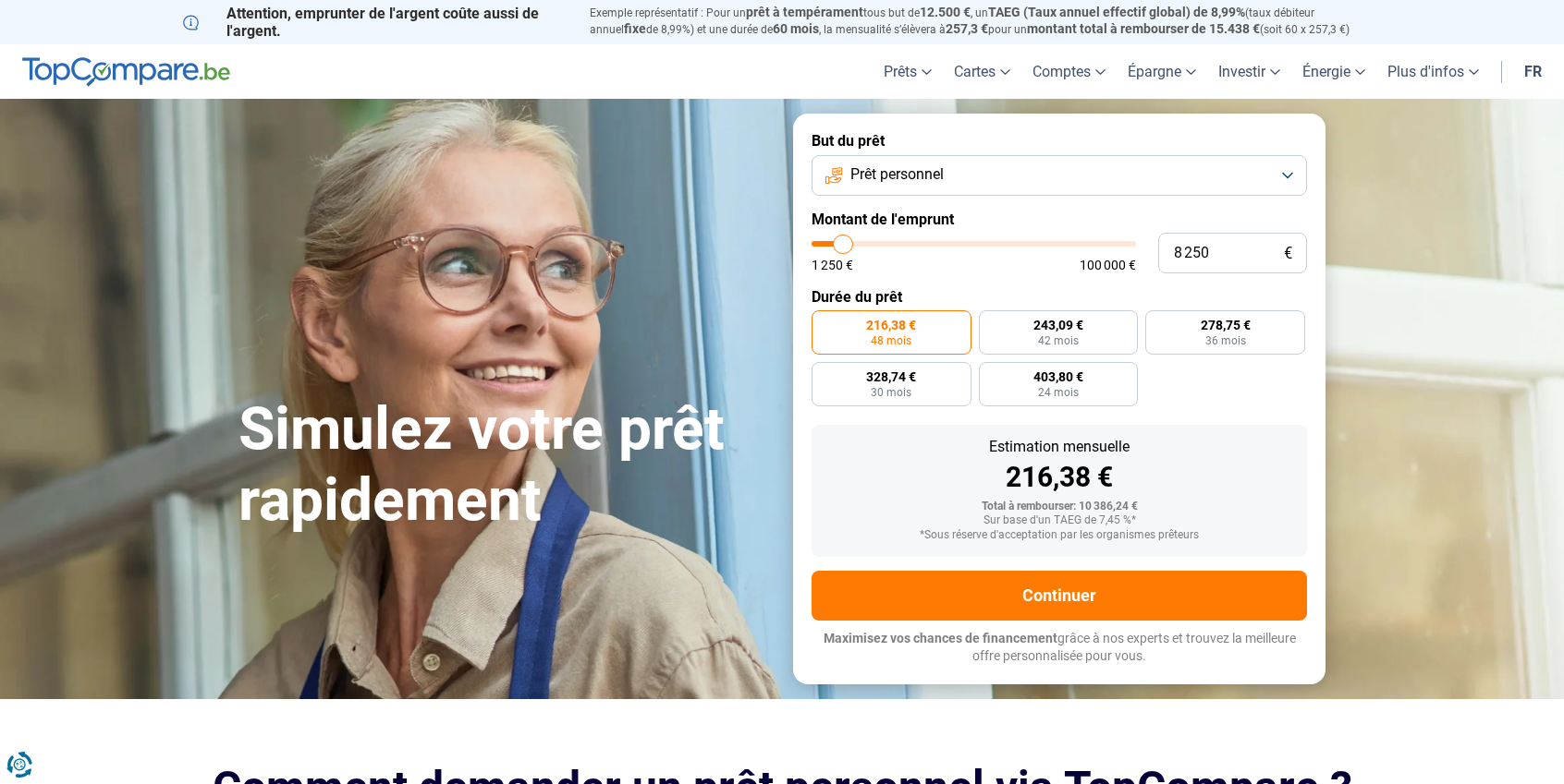
type input "7 750"
type input "7750"
type input "6 750"
type input "6750"
type input "7 500"
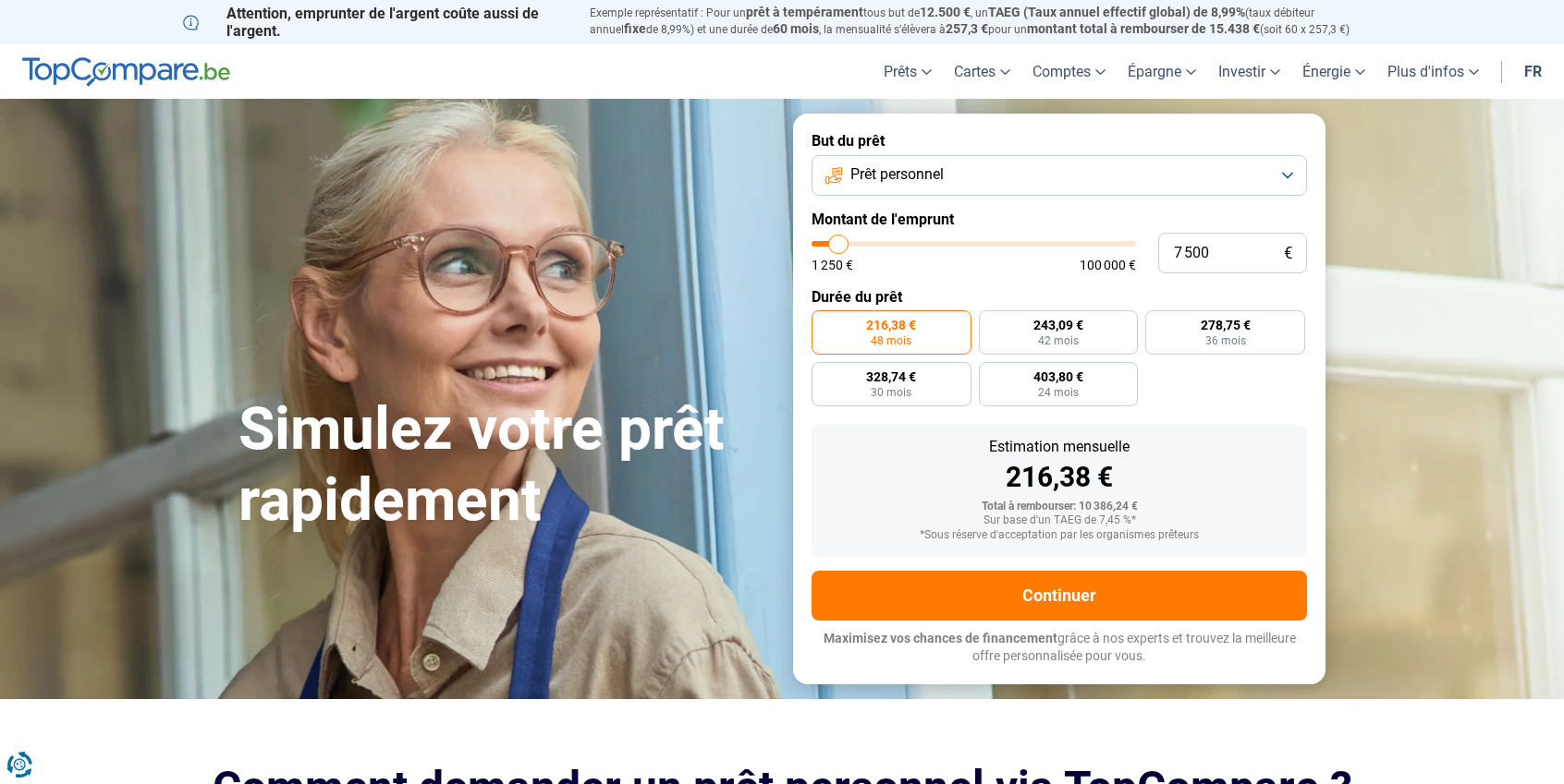
type input "7500"
type input "7 750"
type input "7750"
type input "8 000"
type input "8000"
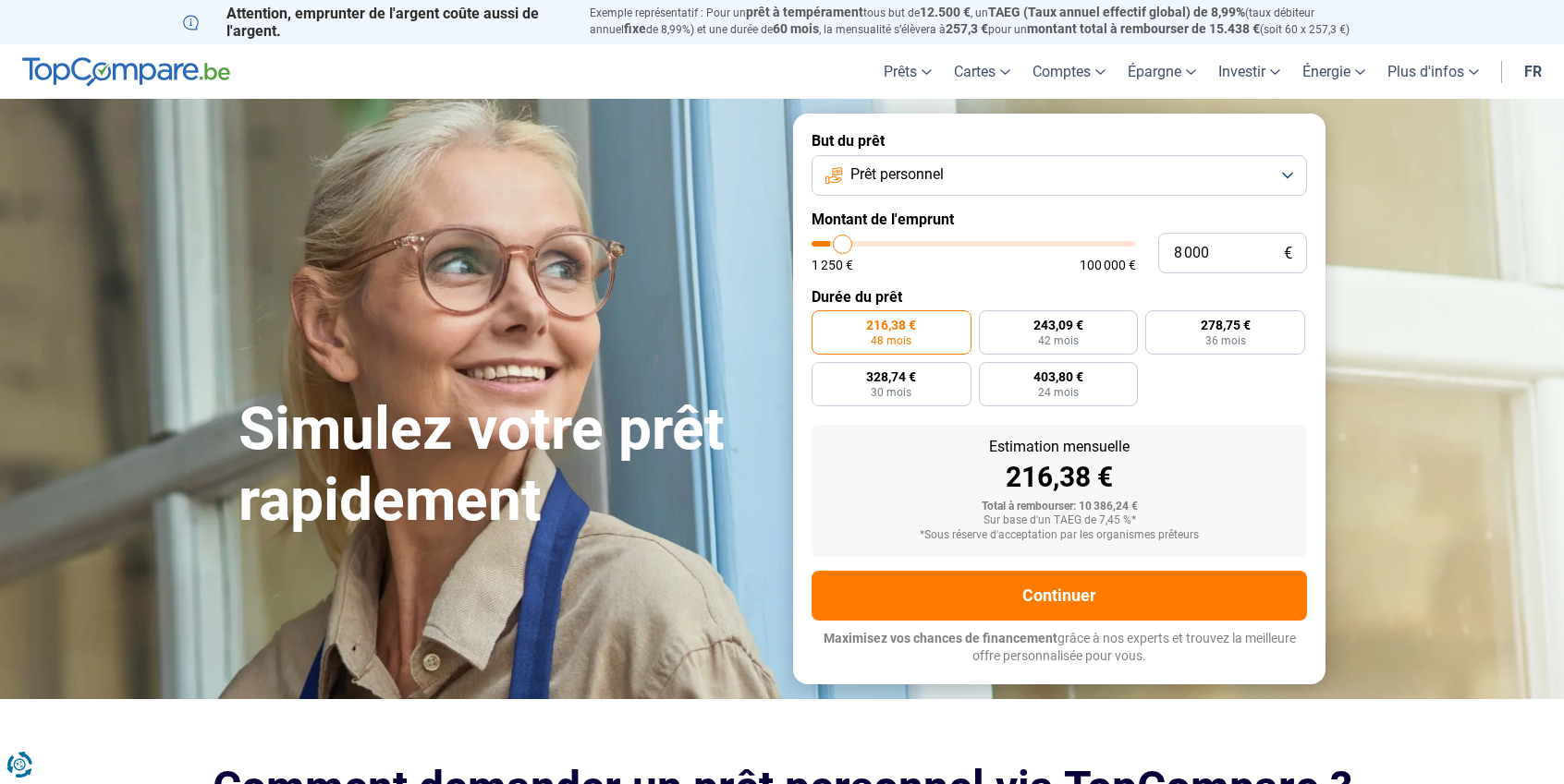
type input "8 750"
type input "8750"
type input "9 000"
type input "9000"
type input "9 250"
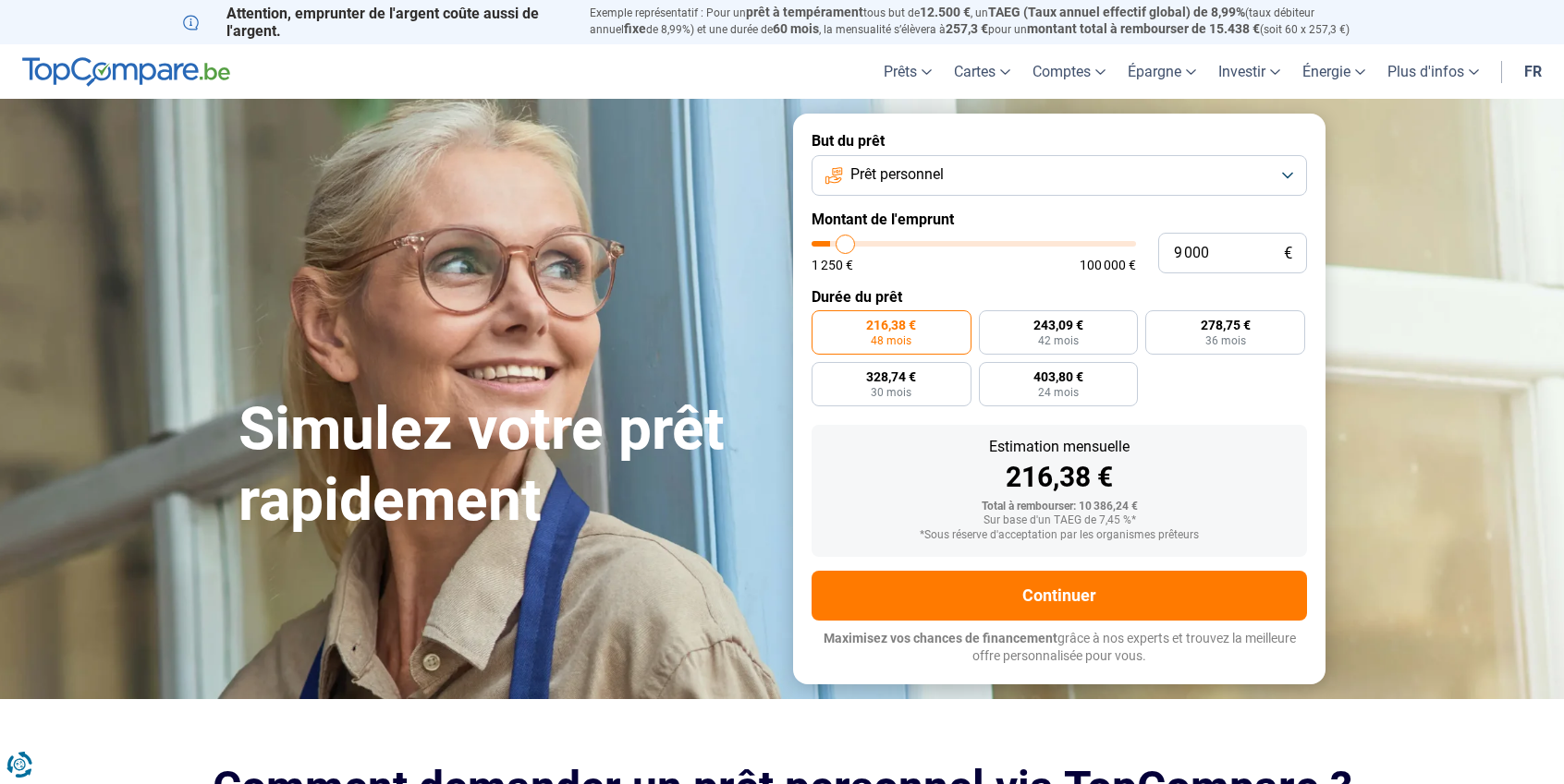
type input "9250"
type input "9 500"
type input "9500"
type input "10 500"
type input "10500"
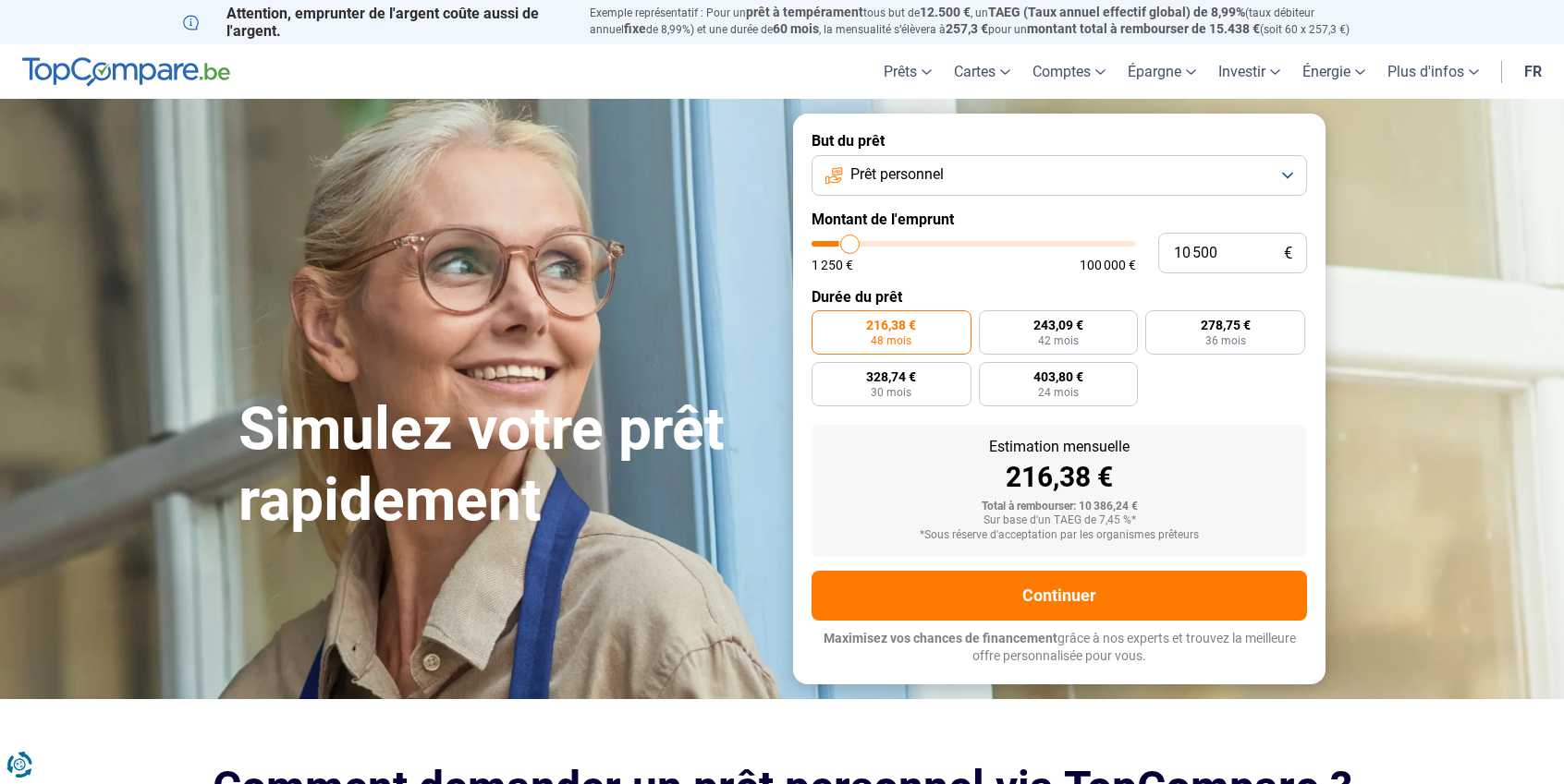
type input "10 250"
type input "10250"
type input "9 750"
type input "9750"
click at [848, 246] on input "range" at bounding box center [973, 244] width 324 height 6
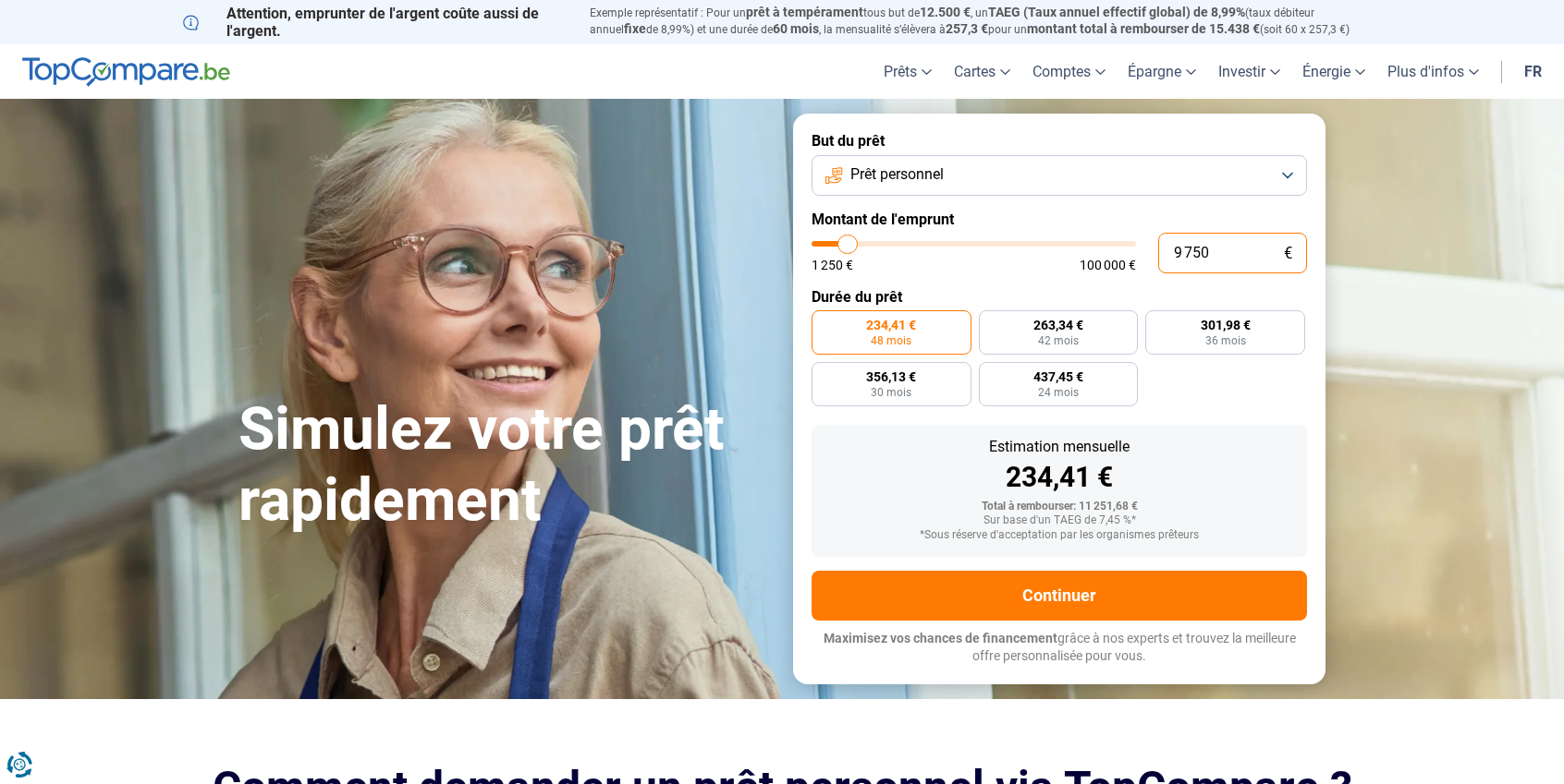
click at [1185, 246] on input "9 750" at bounding box center [1232, 252] width 149 height 40
drag, startPoint x: 1225, startPoint y: 246, endPoint x: 953, endPoint y: 256, distance: 272.2
click at [953, 256] on div "9 750 € 1 250 € 100 000 €" at bounding box center [1058, 252] width 495 height 40
type input "8"
type input "1250"
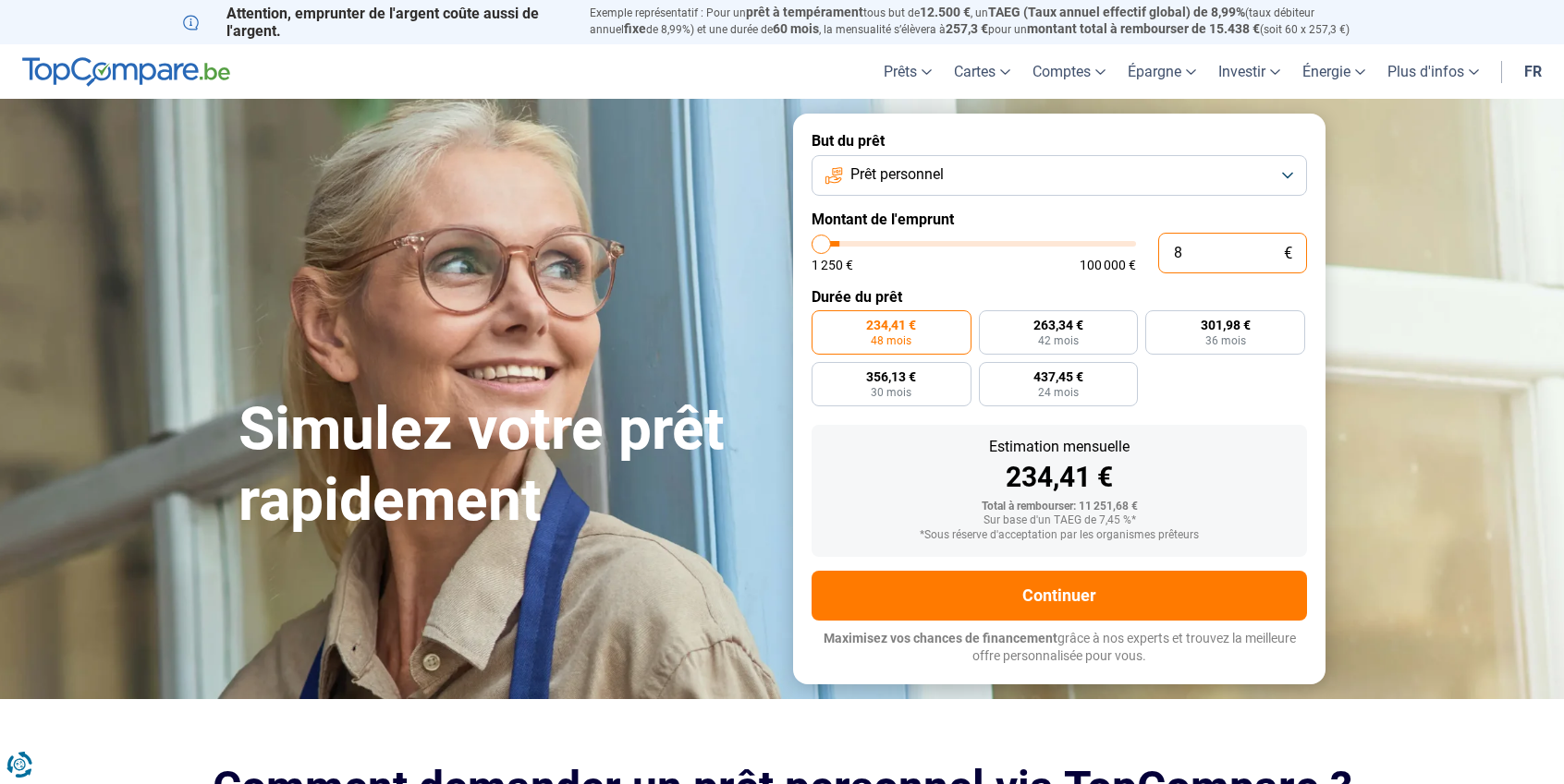
type input "80"
type input "1250"
type input "800"
type input "1250"
type input "8 000"
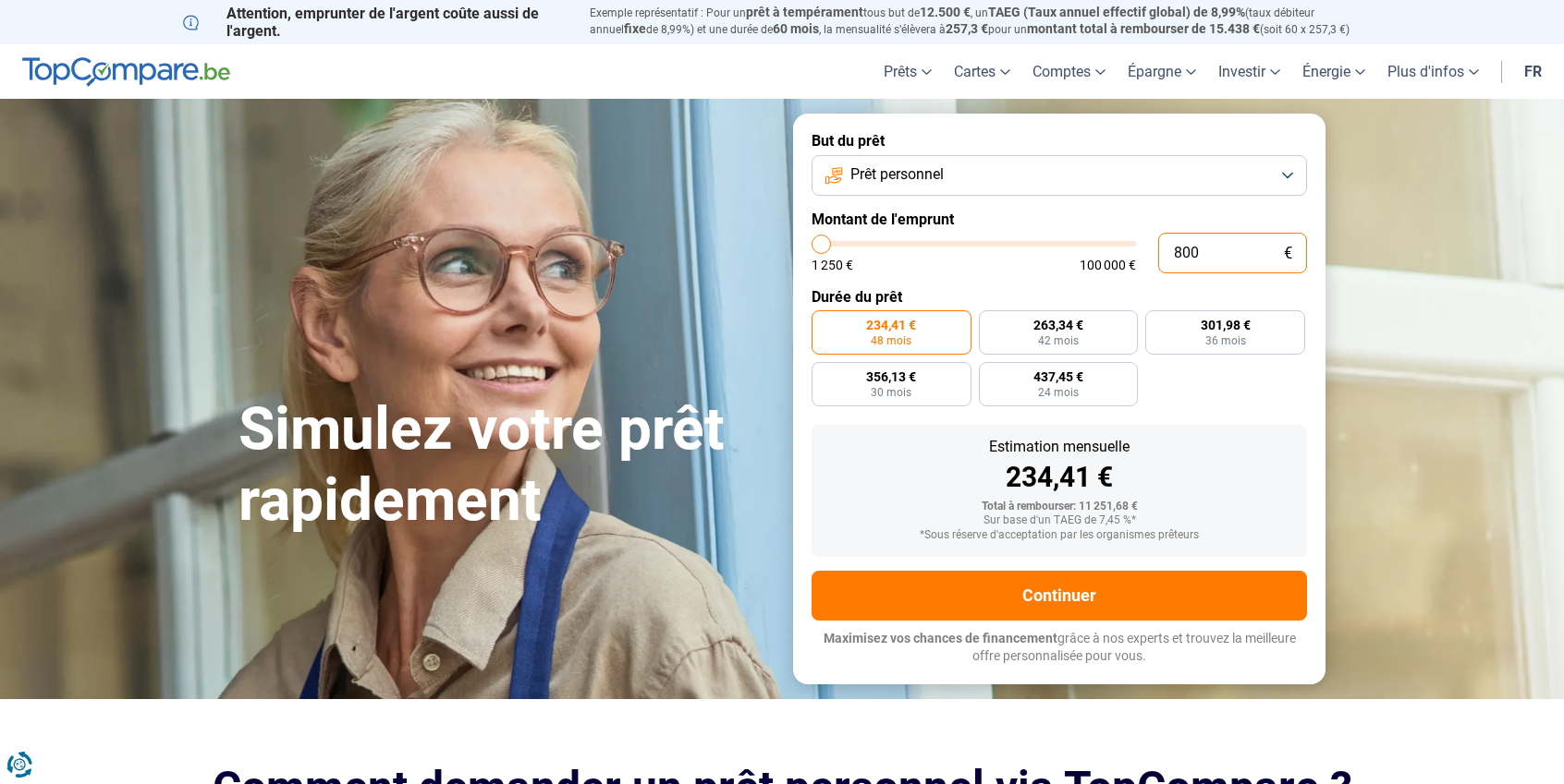
type input "8000"
type input "8 000"
click at [999, 298] on label "Durée du prêt" at bounding box center [1058, 297] width 495 height 18
click at [1071, 482] on div "192,34 €" at bounding box center [1058, 477] width 465 height 27
click at [1286, 173] on button "Prêt personnel" at bounding box center [1058, 175] width 495 height 40
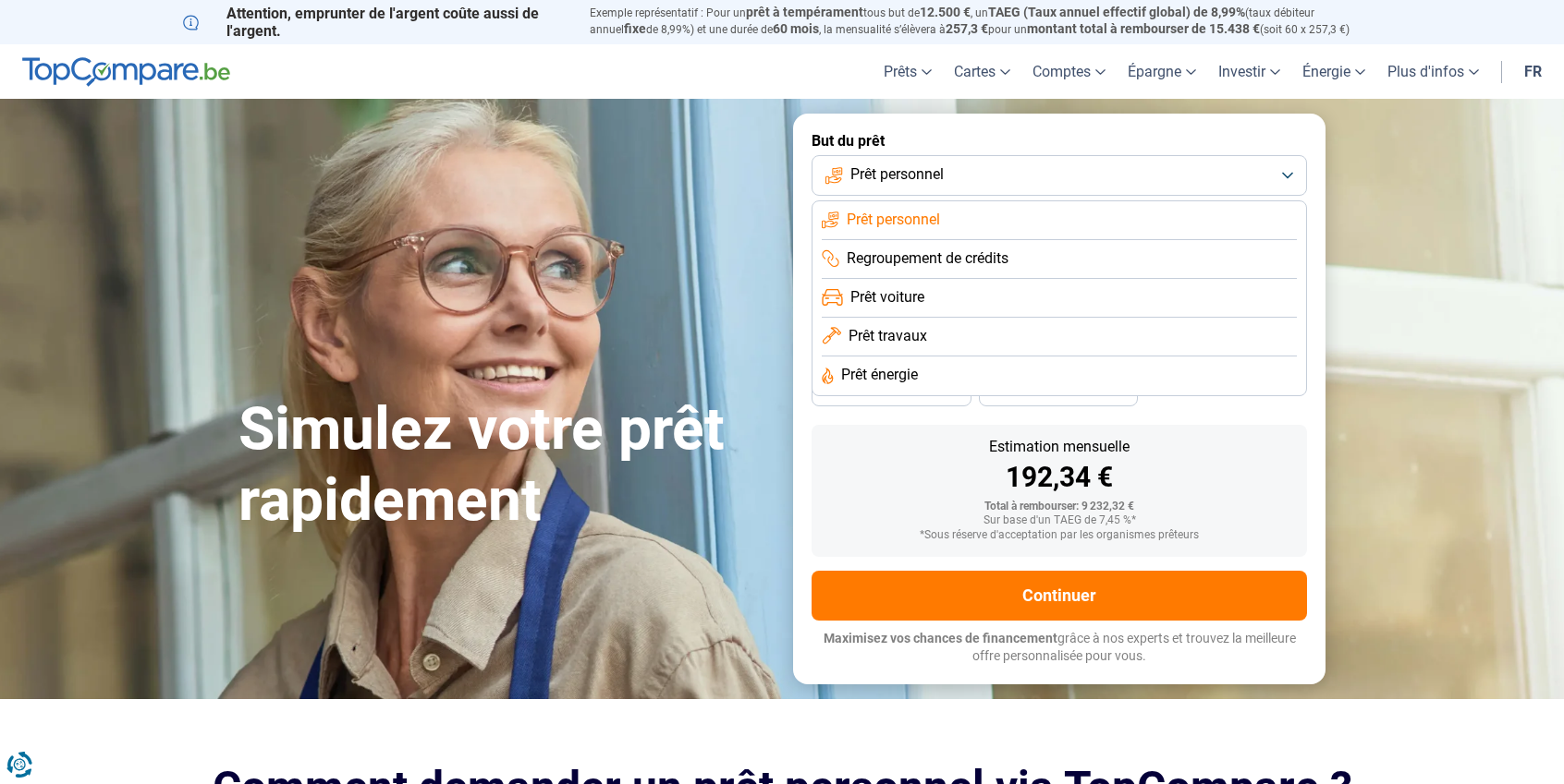
click at [887, 343] on span "Prêt travaux" at bounding box center [888, 336] width 79 height 21
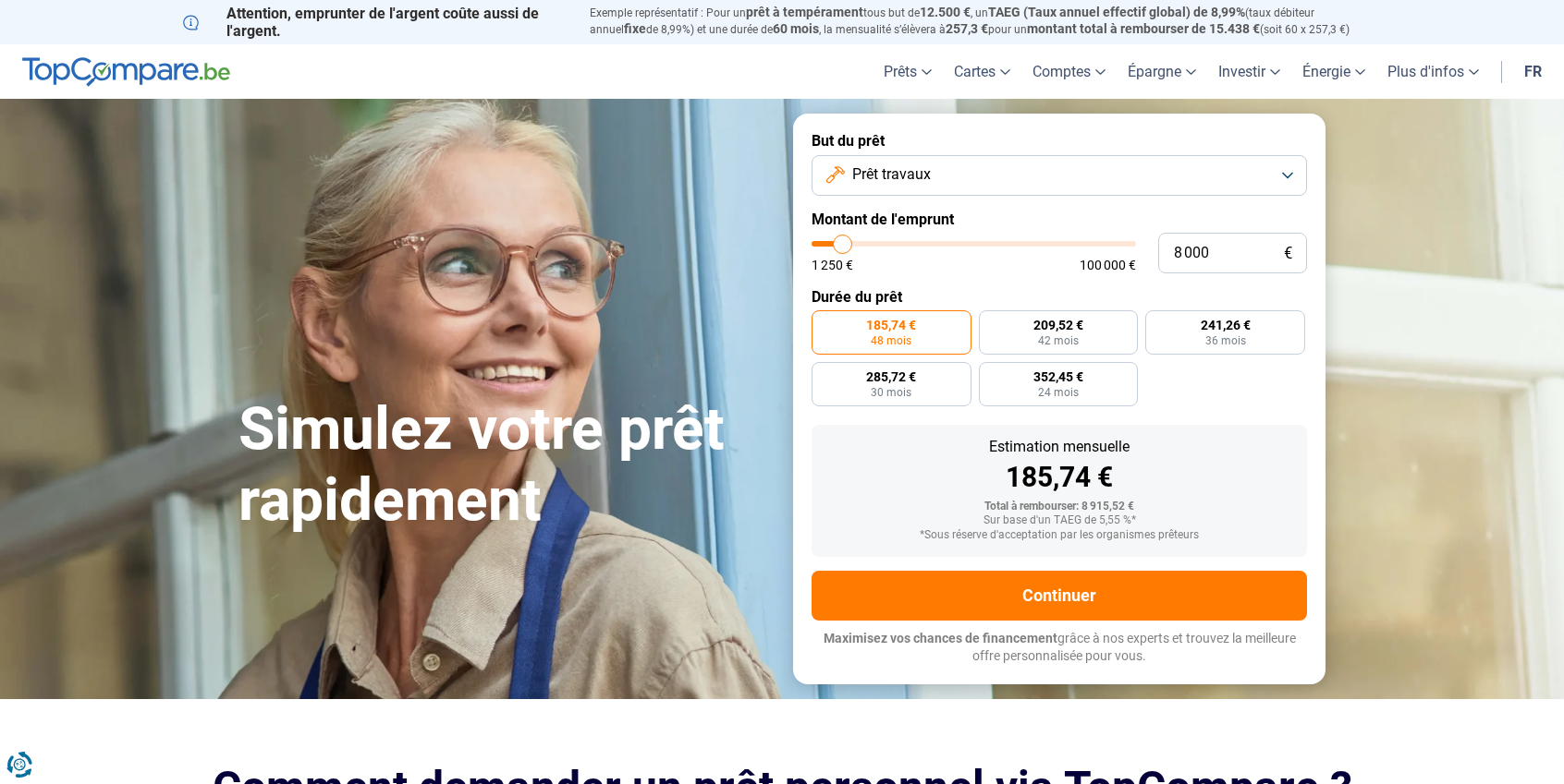
click at [1298, 180] on button "Prêt travaux" at bounding box center [1058, 175] width 495 height 40
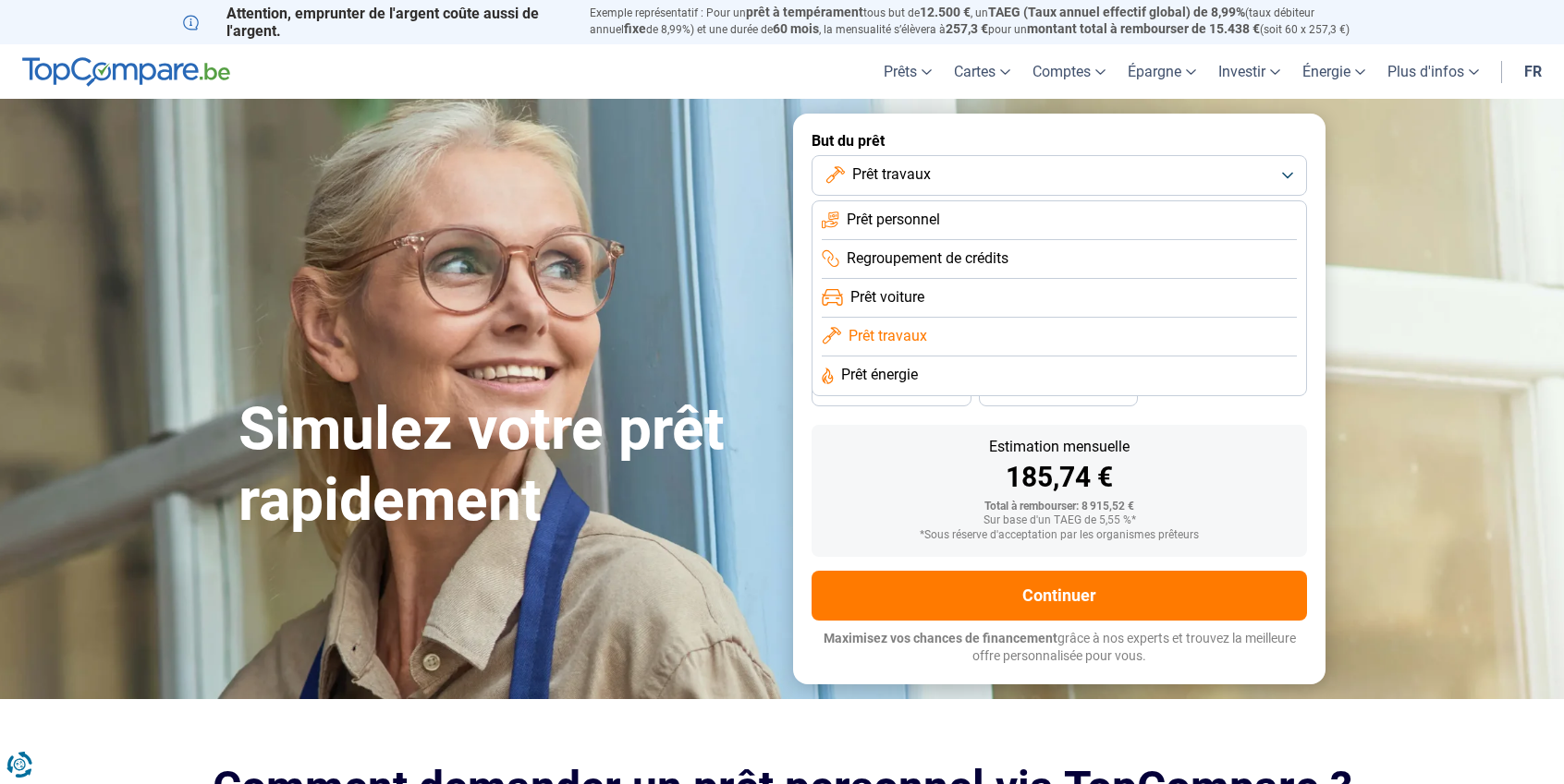
click at [867, 367] on span "Prêt énergie" at bounding box center [880, 375] width 77 height 21
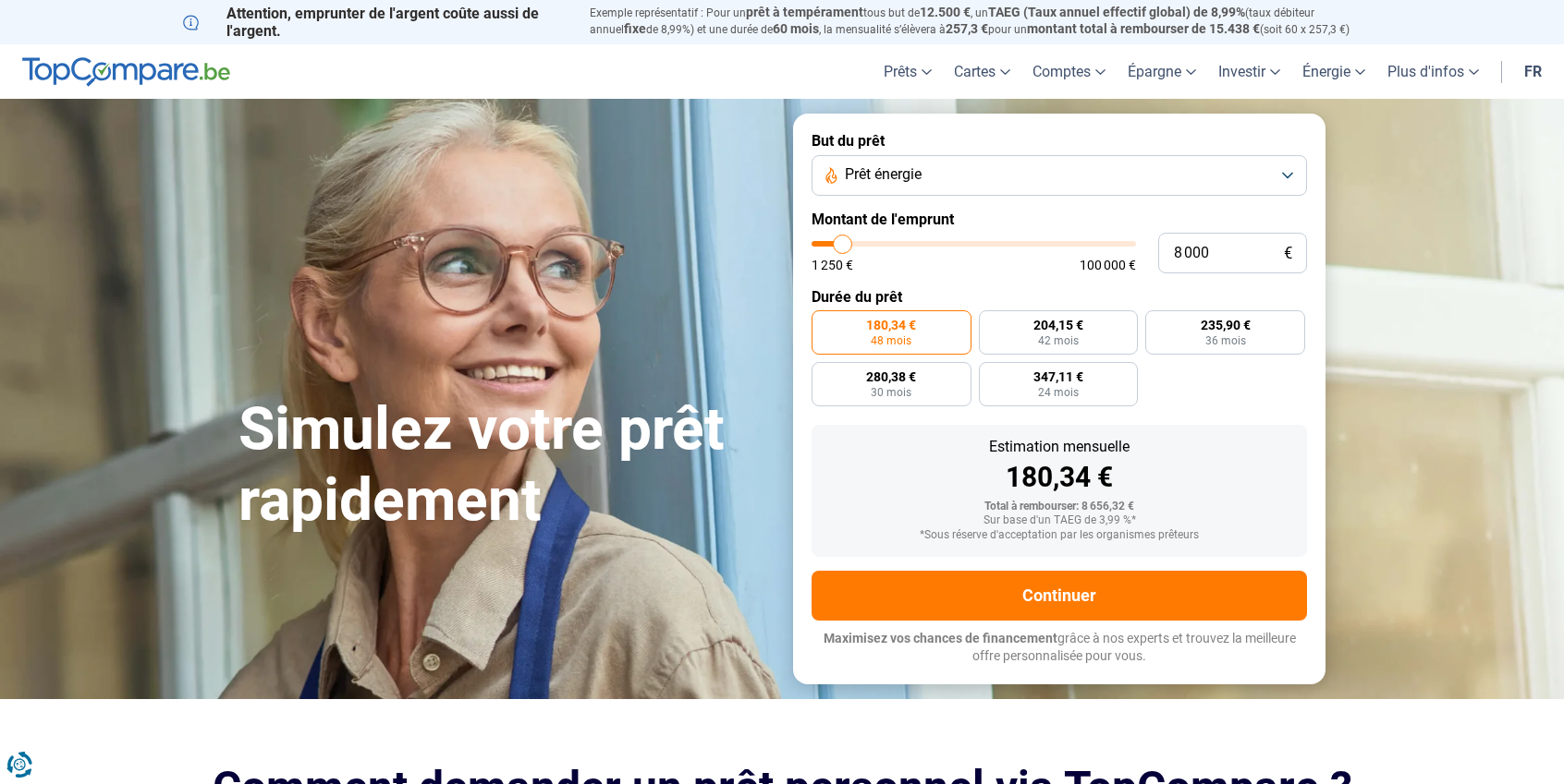
click at [1281, 177] on button "Prêt énergie" at bounding box center [1058, 175] width 495 height 40
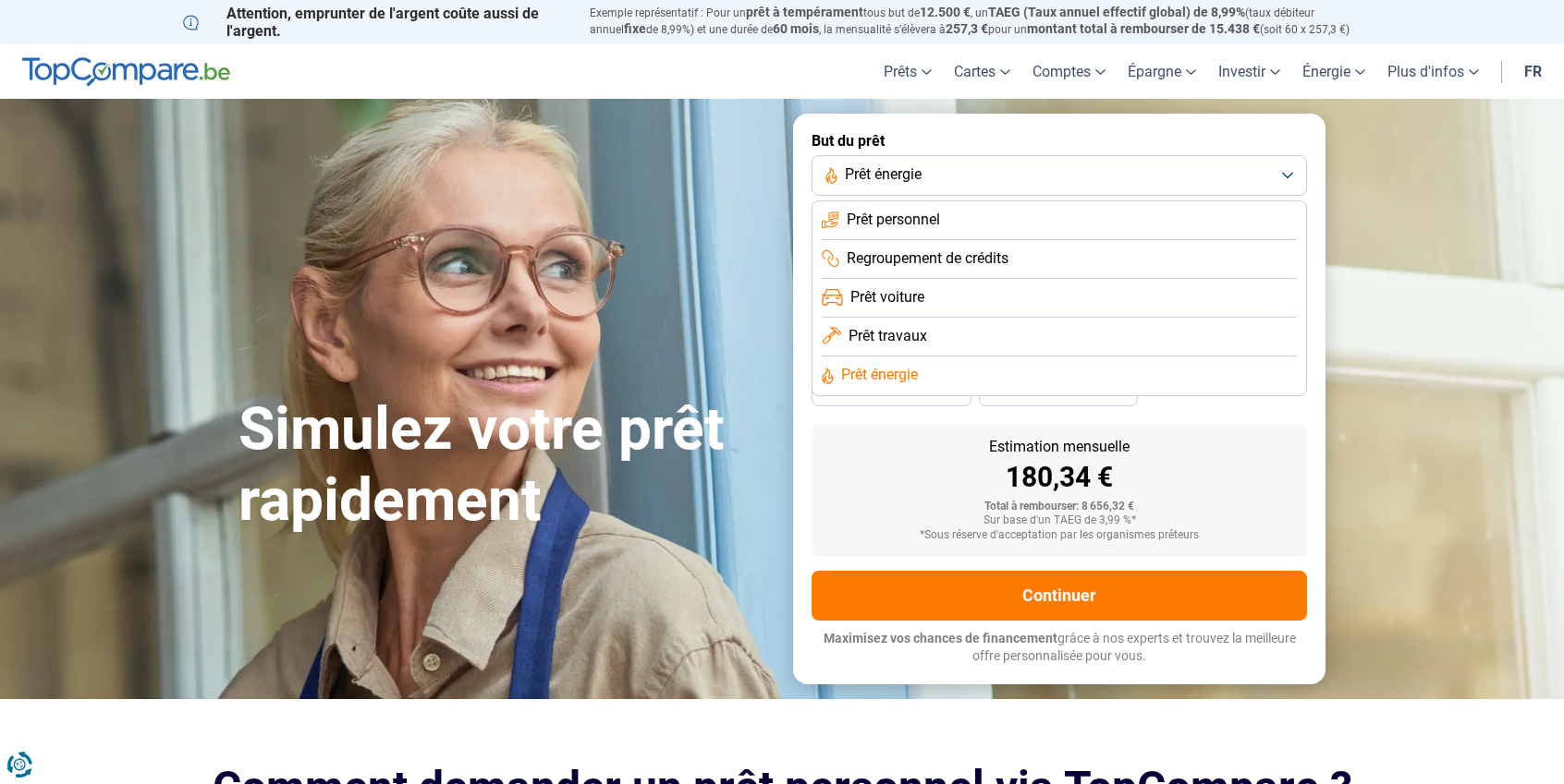
click at [1234, 221] on li "Prêt personnel" at bounding box center [1059, 221] width 475 height 39
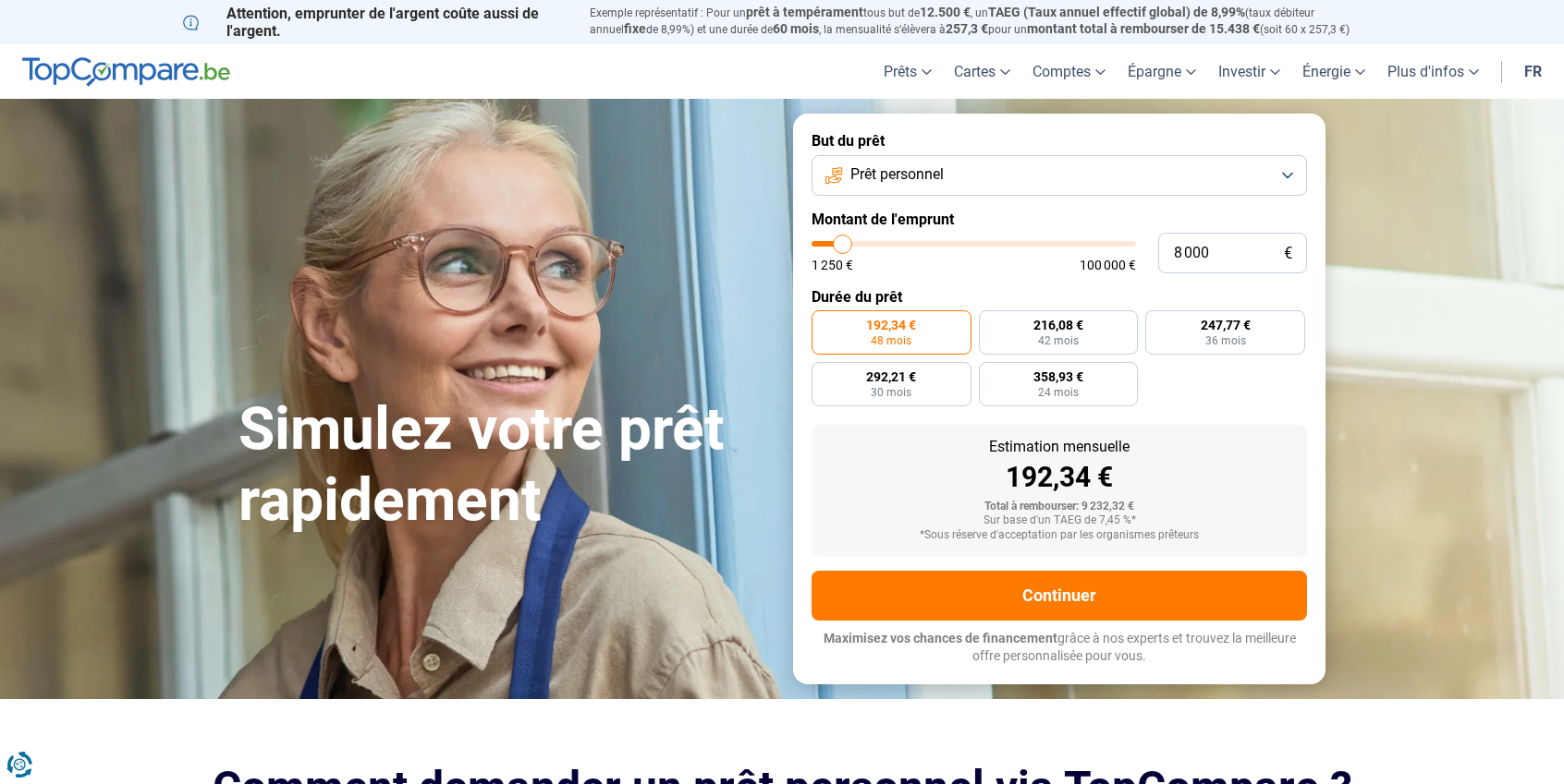
click at [1280, 165] on button "Prêt personnel" at bounding box center [1058, 175] width 495 height 40
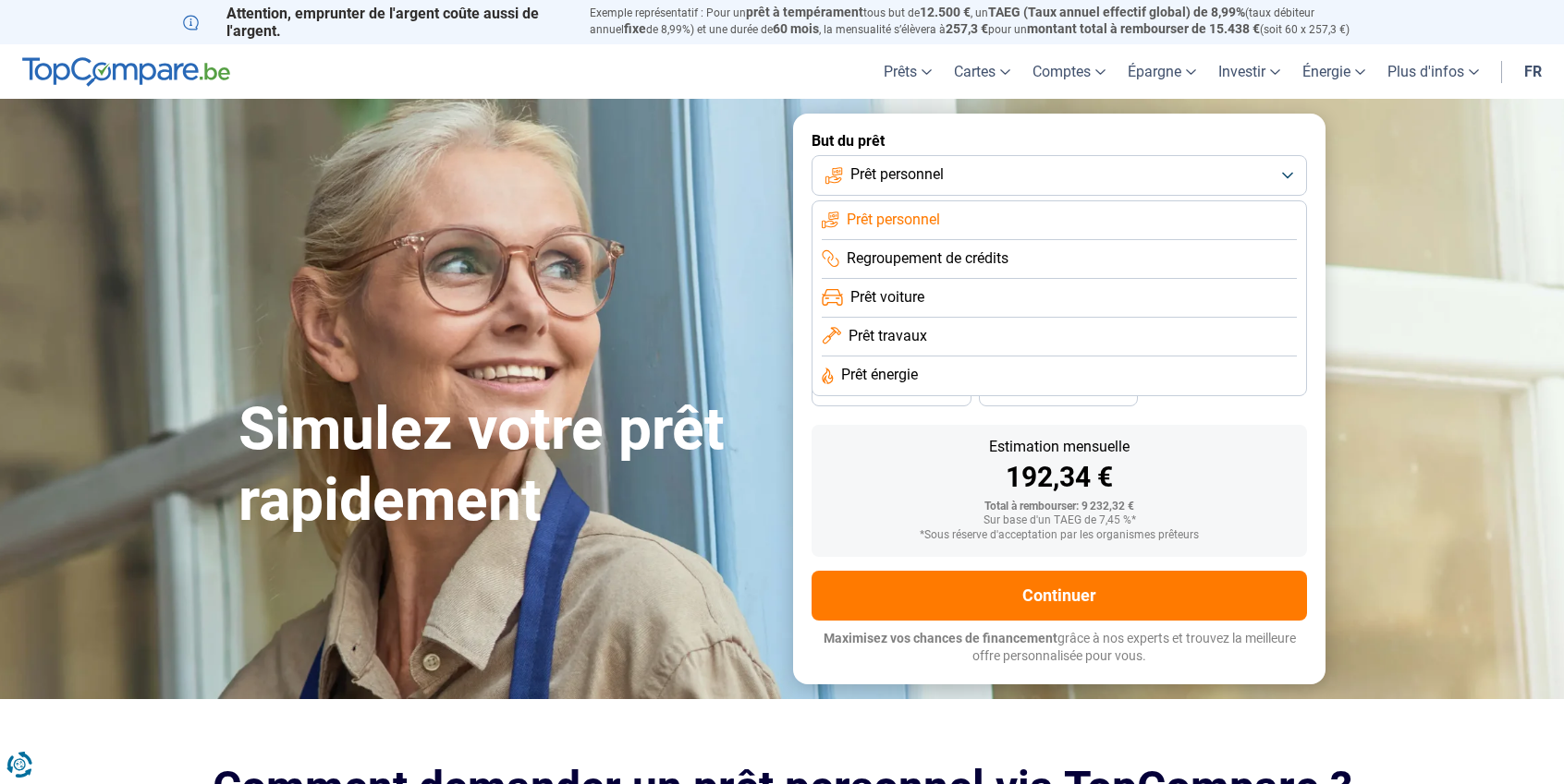
click at [1218, 375] on li "Prêt énergie" at bounding box center [1059, 376] width 475 height 39
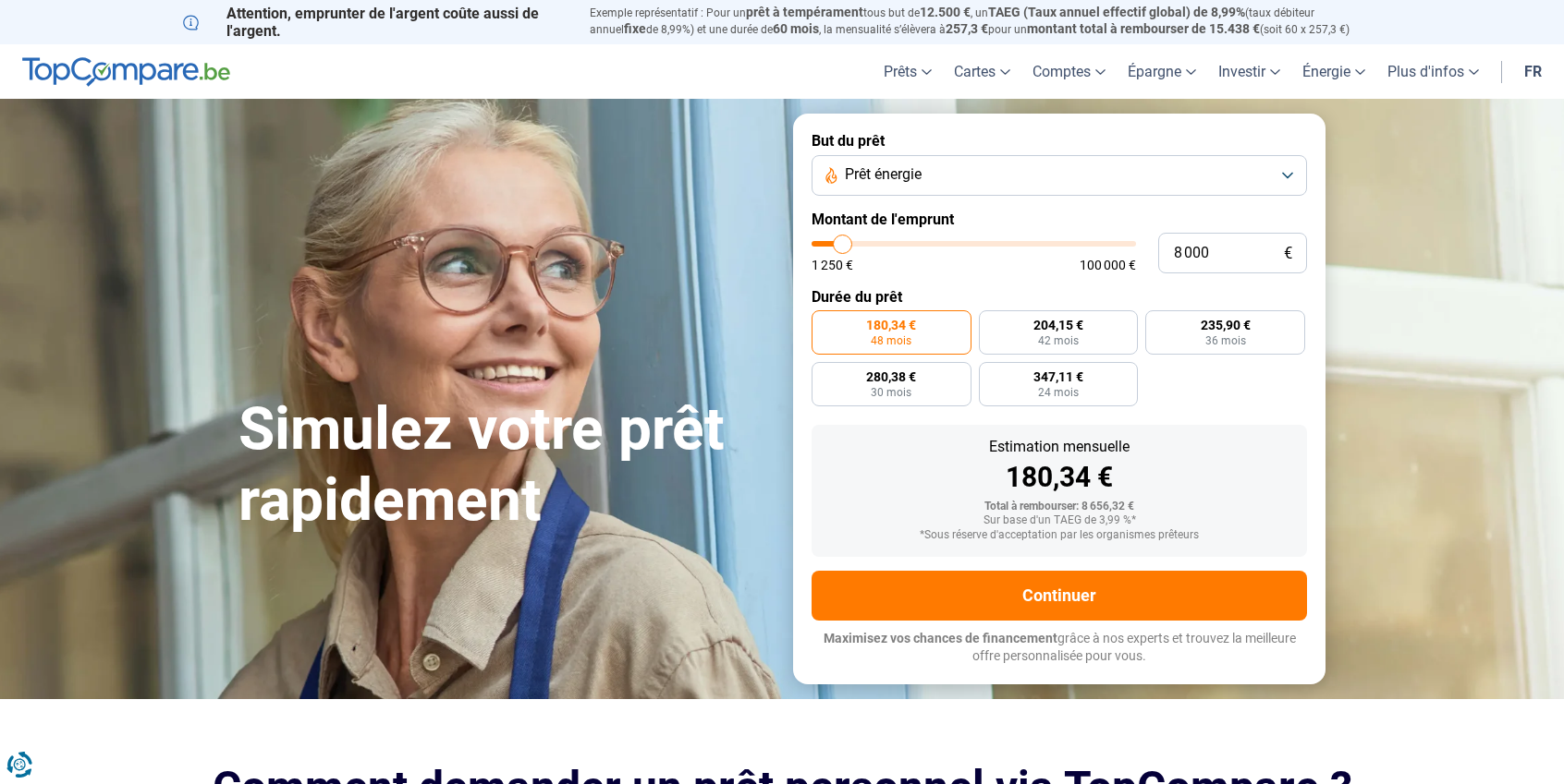
click at [1284, 178] on button "Prêt énergie" at bounding box center [1058, 175] width 495 height 40
